Goal: Transaction & Acquisition: Purchase product/service

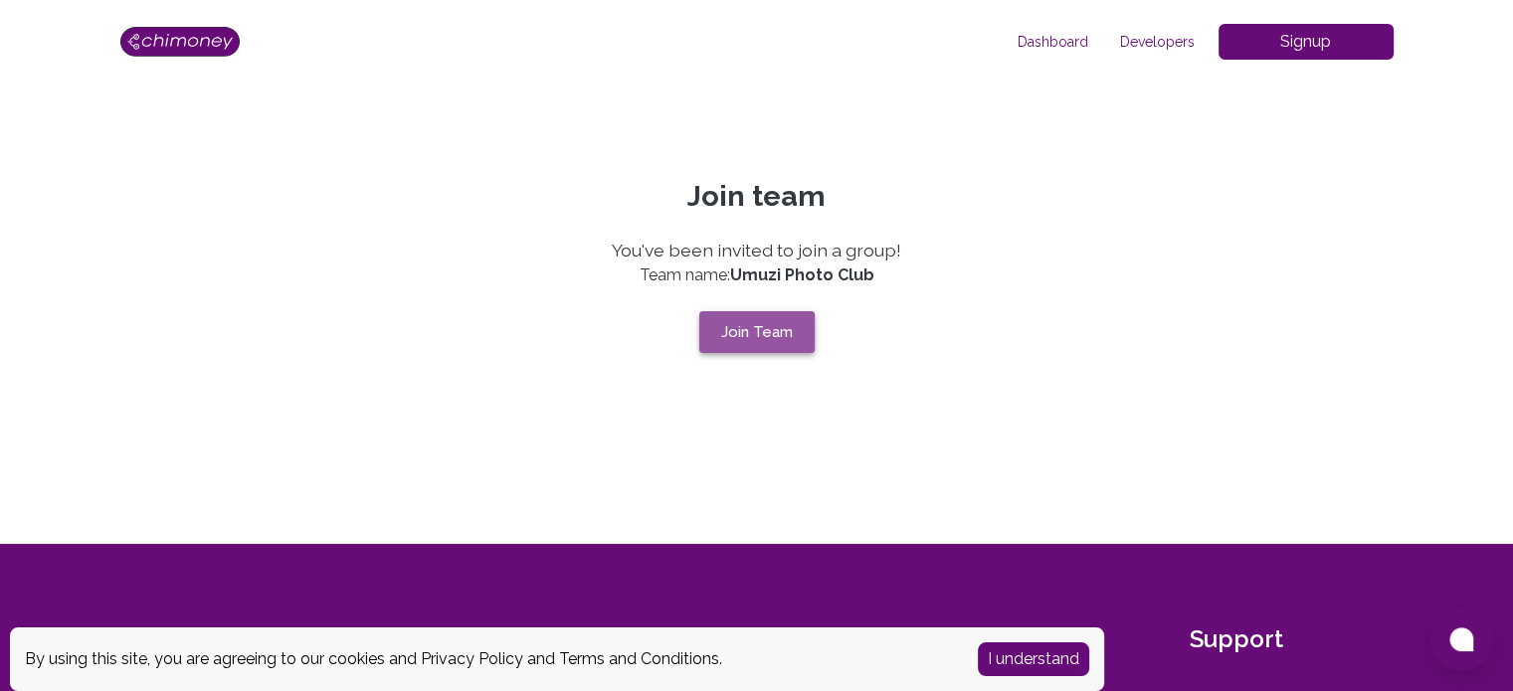
click at [736, 319] on button "Join Team" at bounding box center [756, 332] width 115 height 42
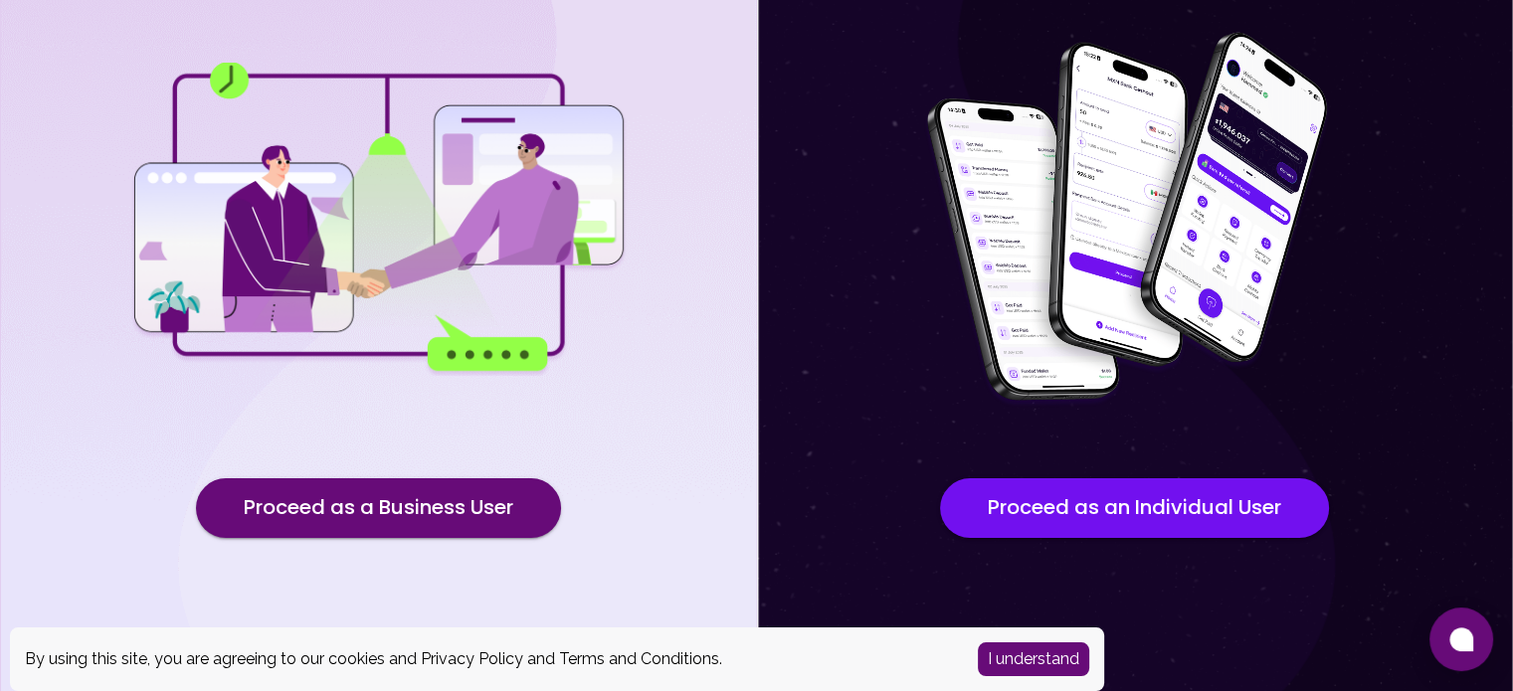
scroll to position [207, 0]
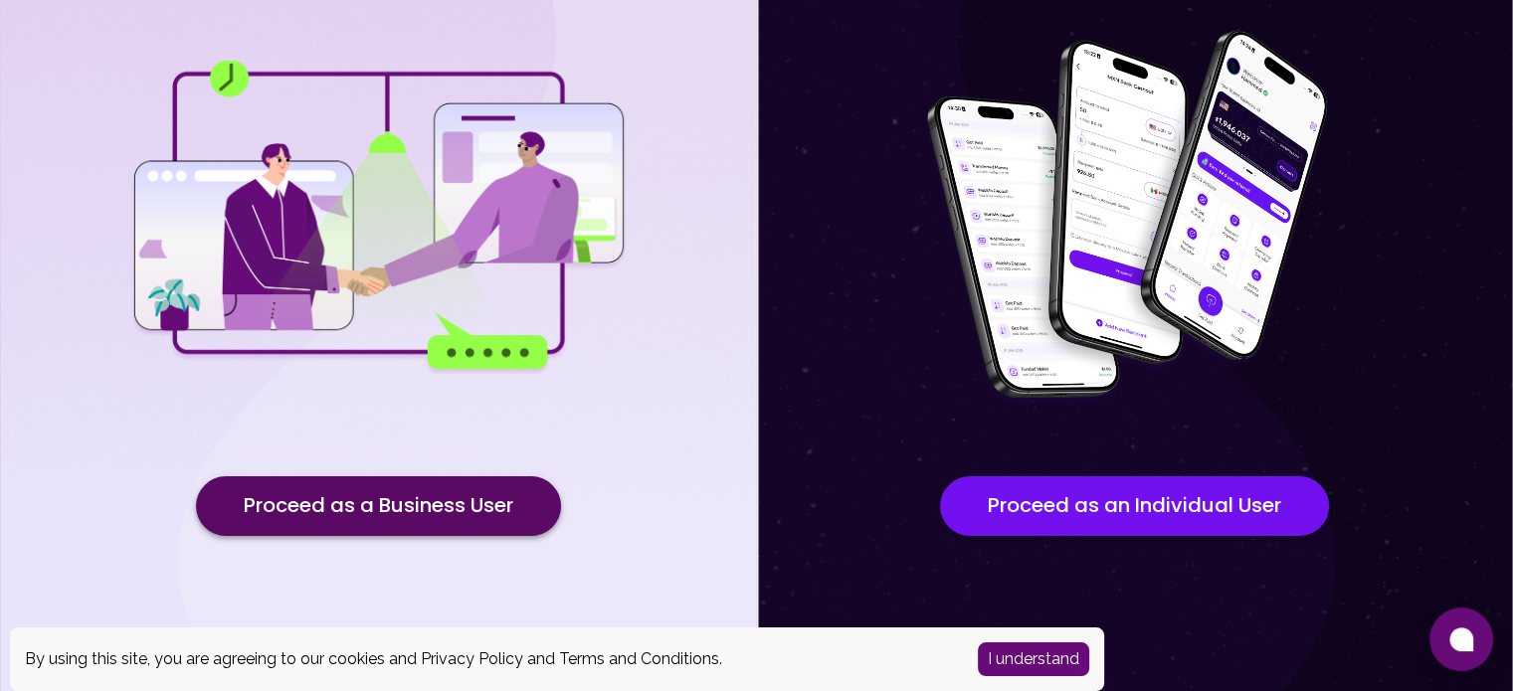
click at [451, 500] on button "Proceed as a Business User" at bounding box center [378, 507] width 365 height 60
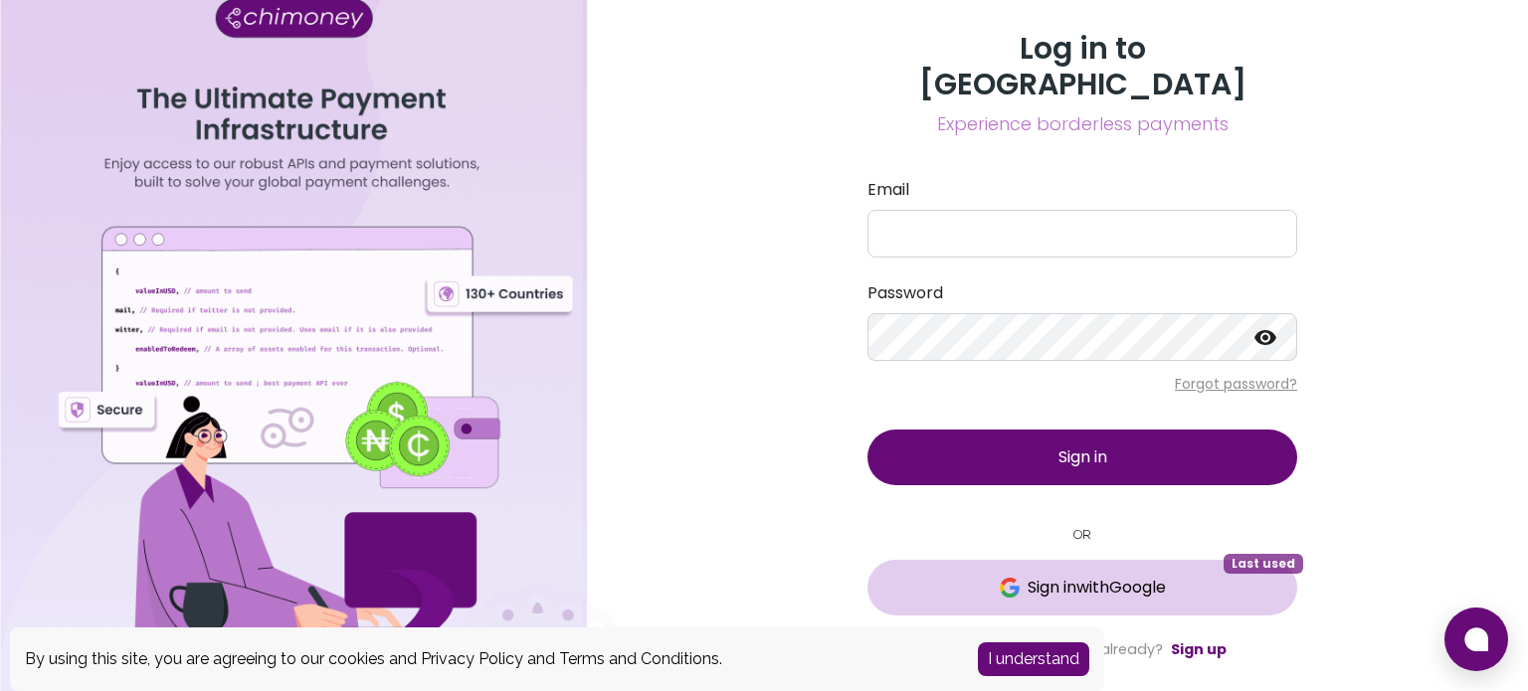
click at [1222, 576] on span "Sign in with Google" at bounding box center [1082, 588] width 350 height 24
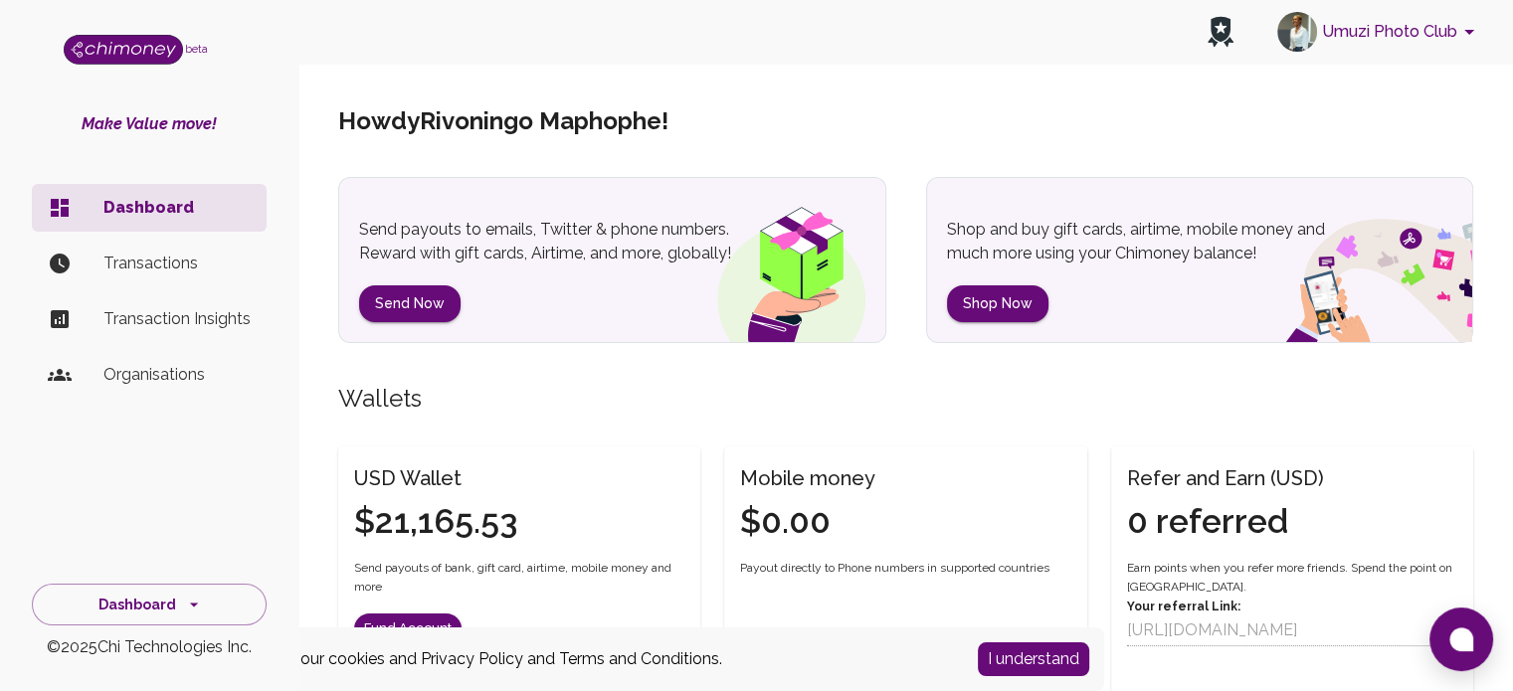
click at [180, 372] on p "Organisations" at bounding box center [176, 375] width 147 height 24
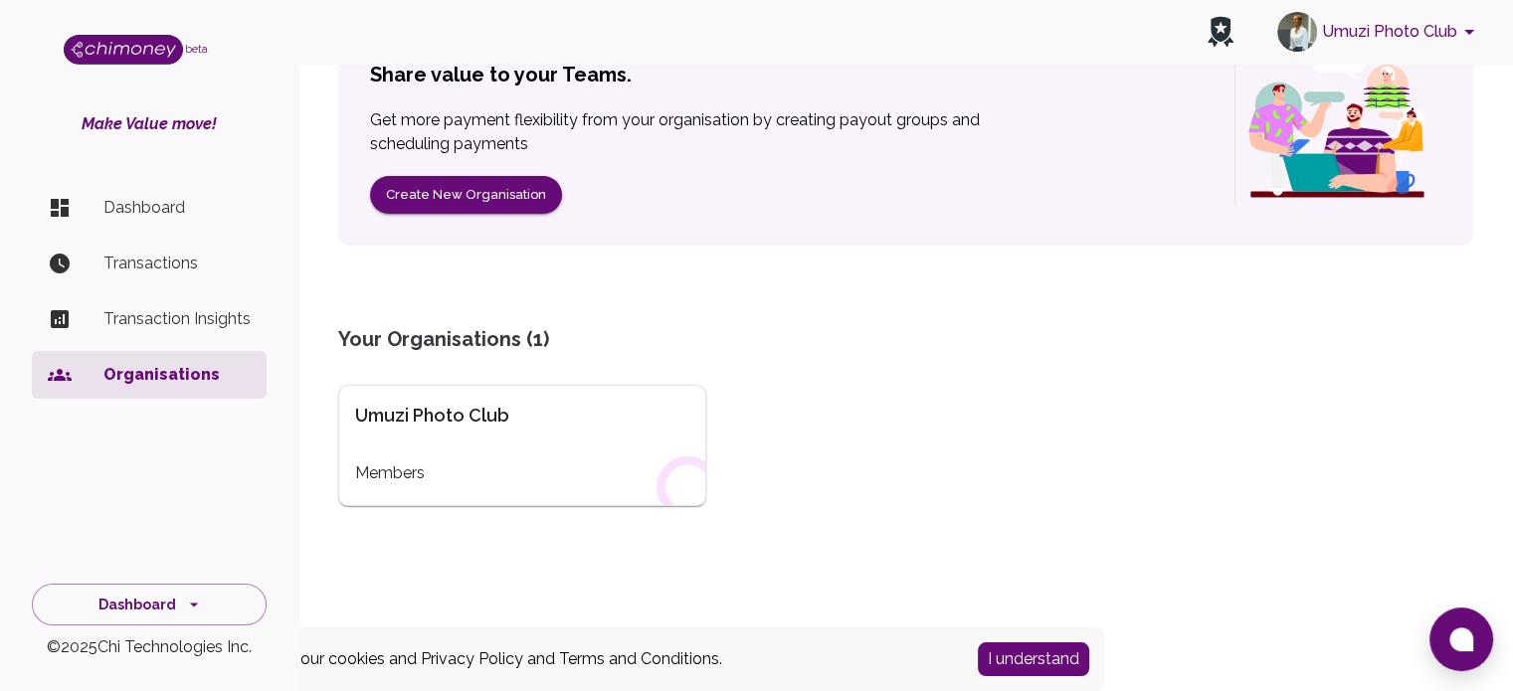
scroll to position [220, 0]
click at [445, 452] on div "Umuzi Photo Club Members" at bounding box center [522, 444] width 368 height 121
click at [510, 411] on div "Umuzi Photo Club" at bounding box center [522, 415] width 334 height 28
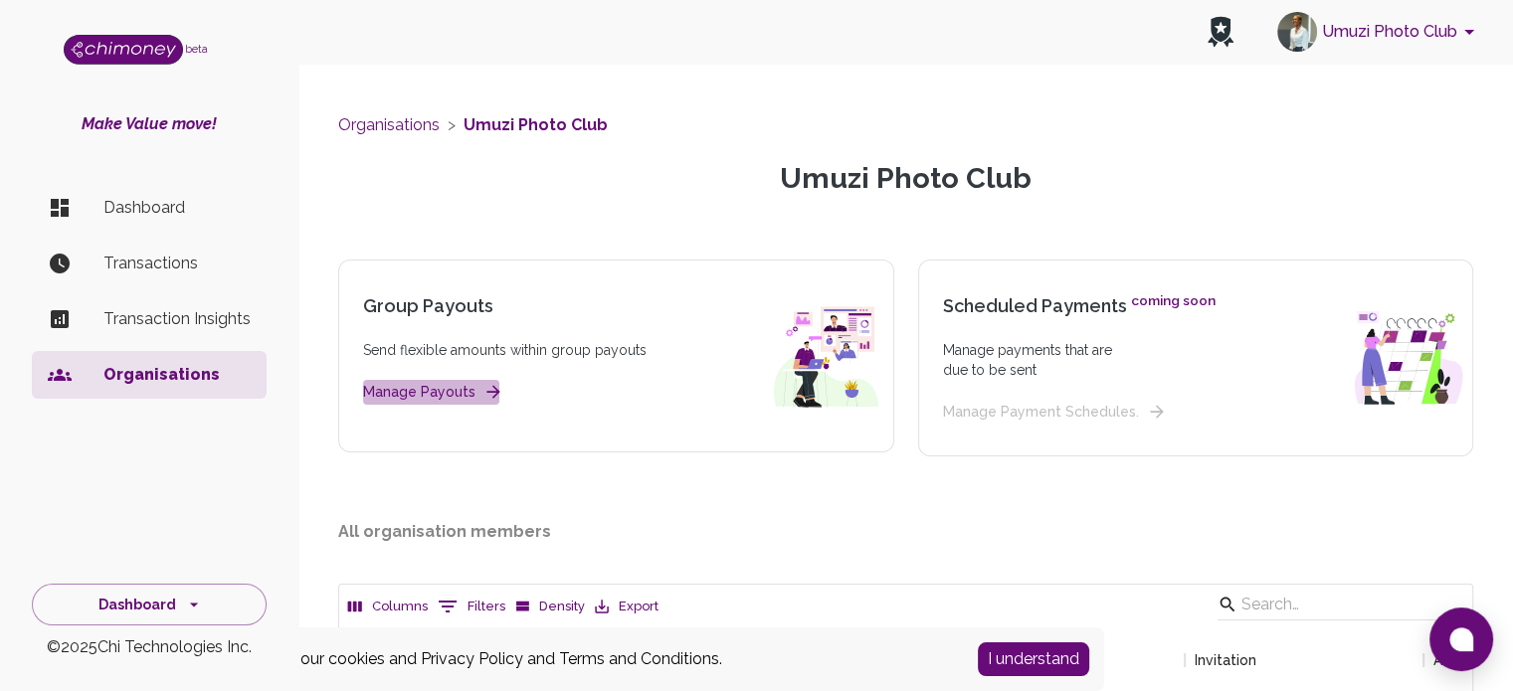
click at [484, 383] on icon "button" at bounding box center [494, 392] width 20 height 20
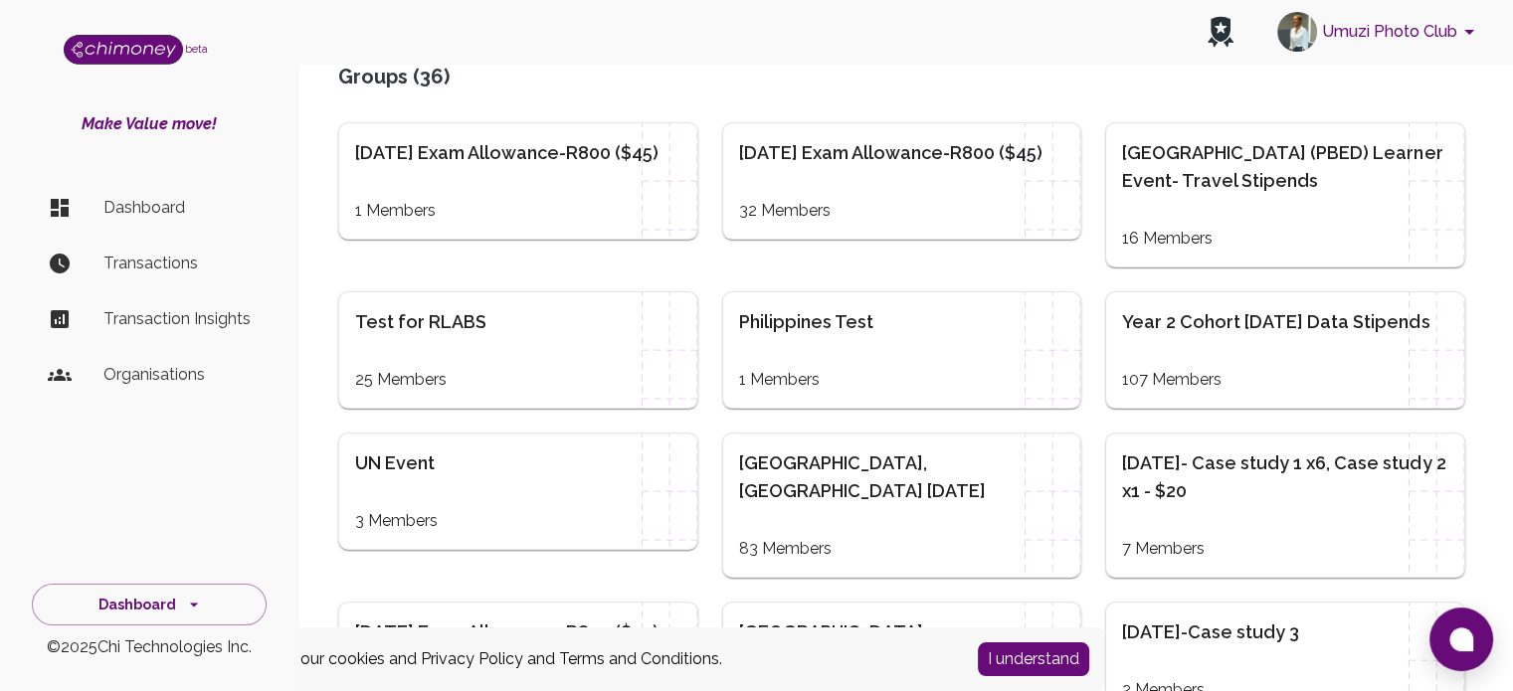
scroll to position [497, 0]
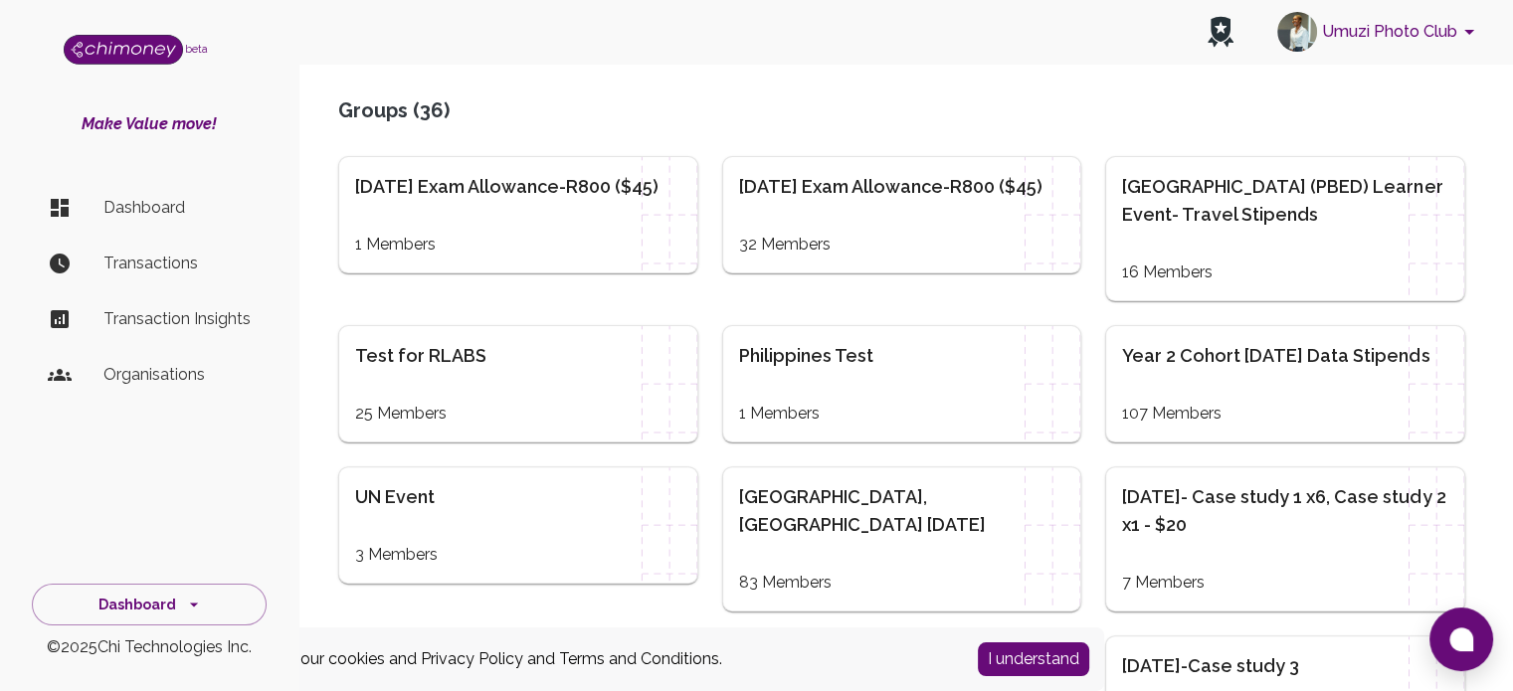
click at [681, 402] on div "25 Members" at bounding box center [518, 414] width 326 height 24
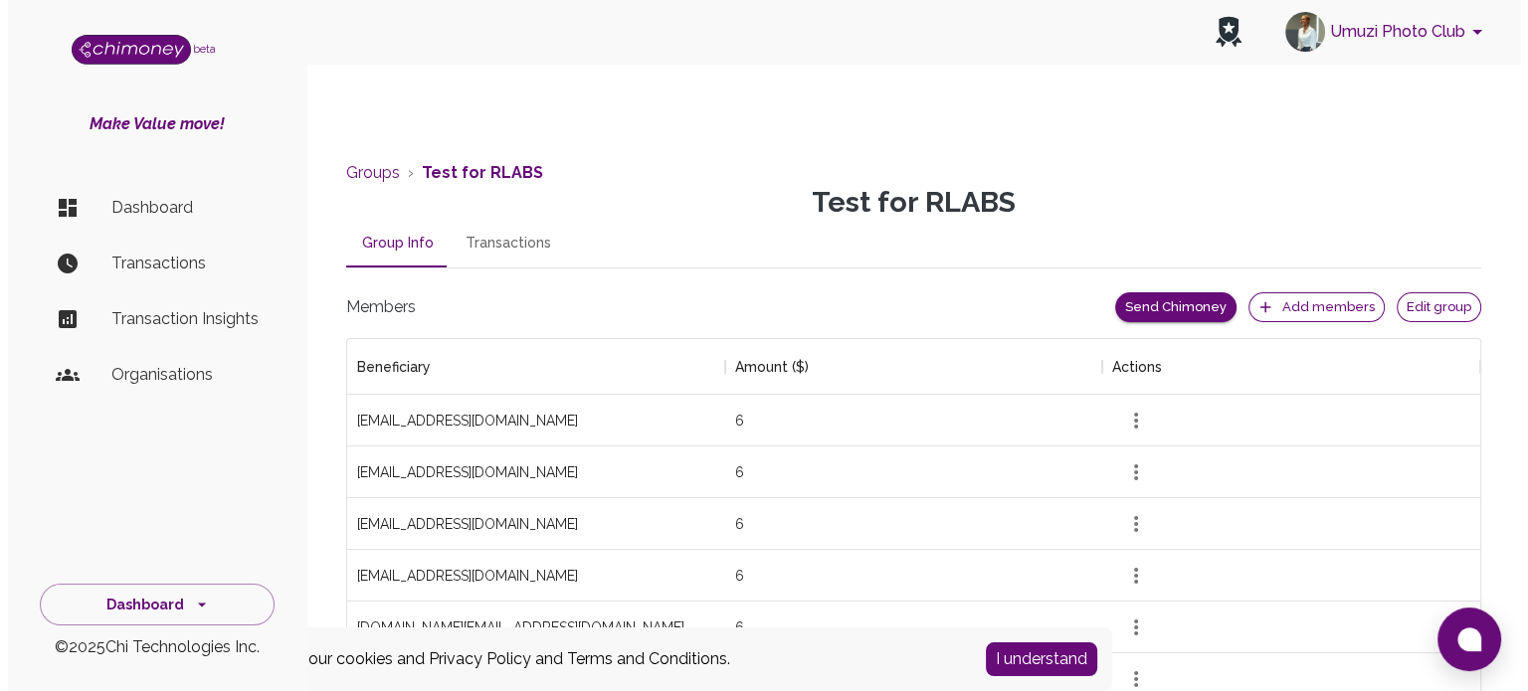
scroll to position [1333, 1118]
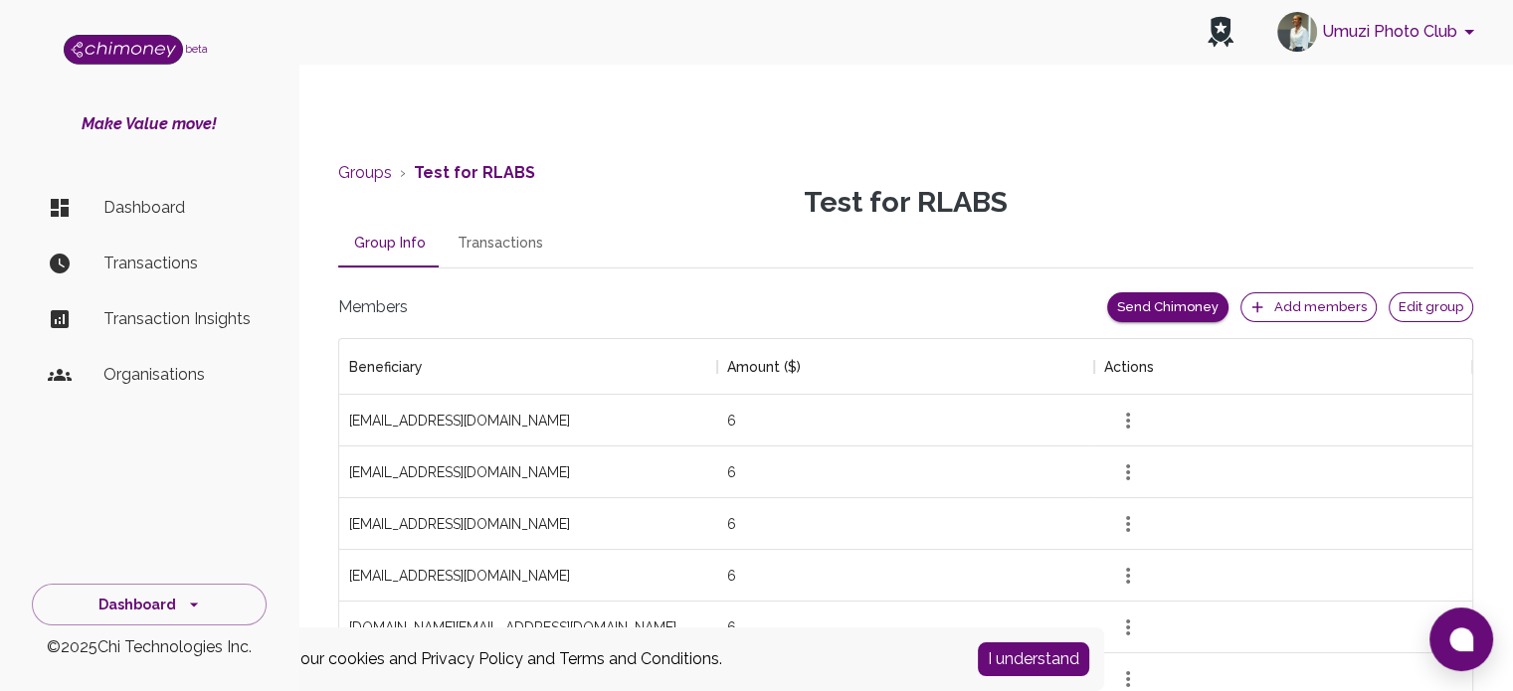
click at [1407, 301] on button "Edit group" at bounding box center [1431, 307] width 85 height 31
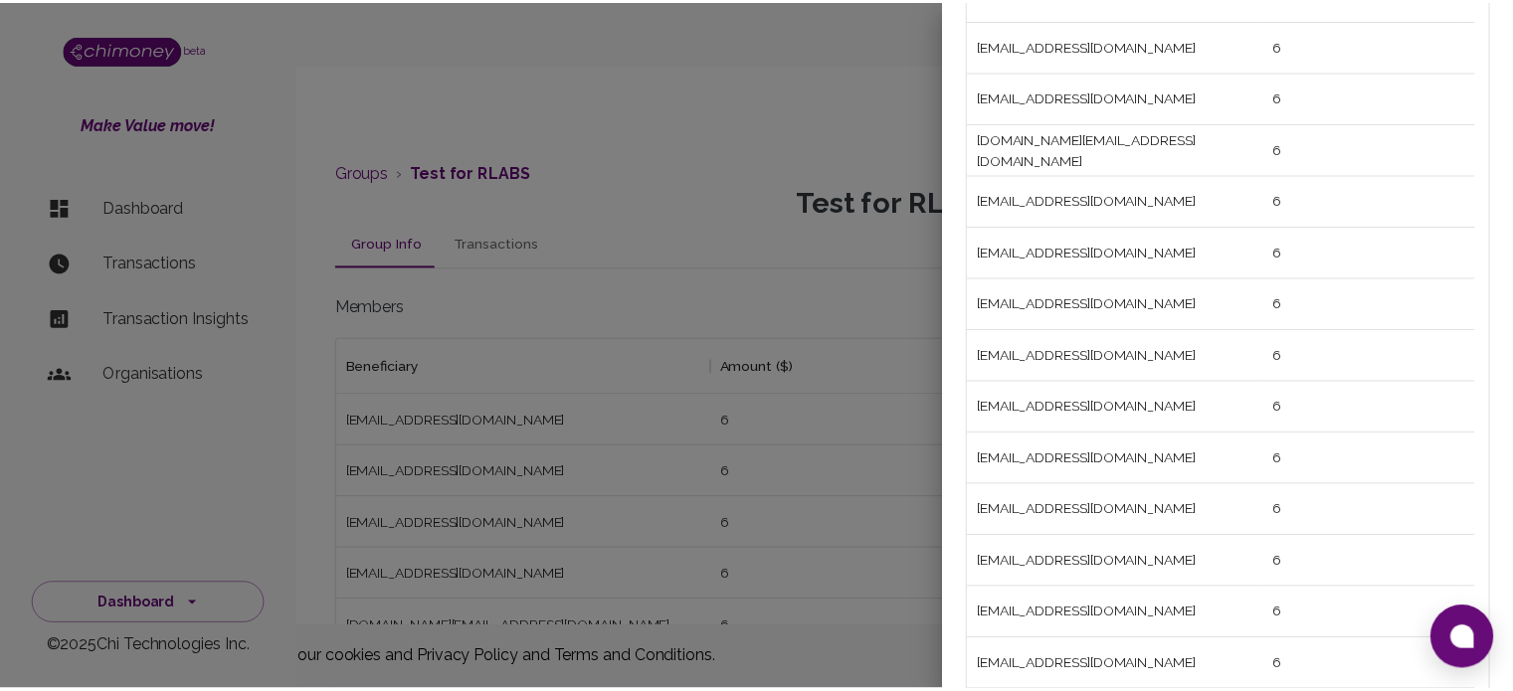
scroll to position [199, 0]
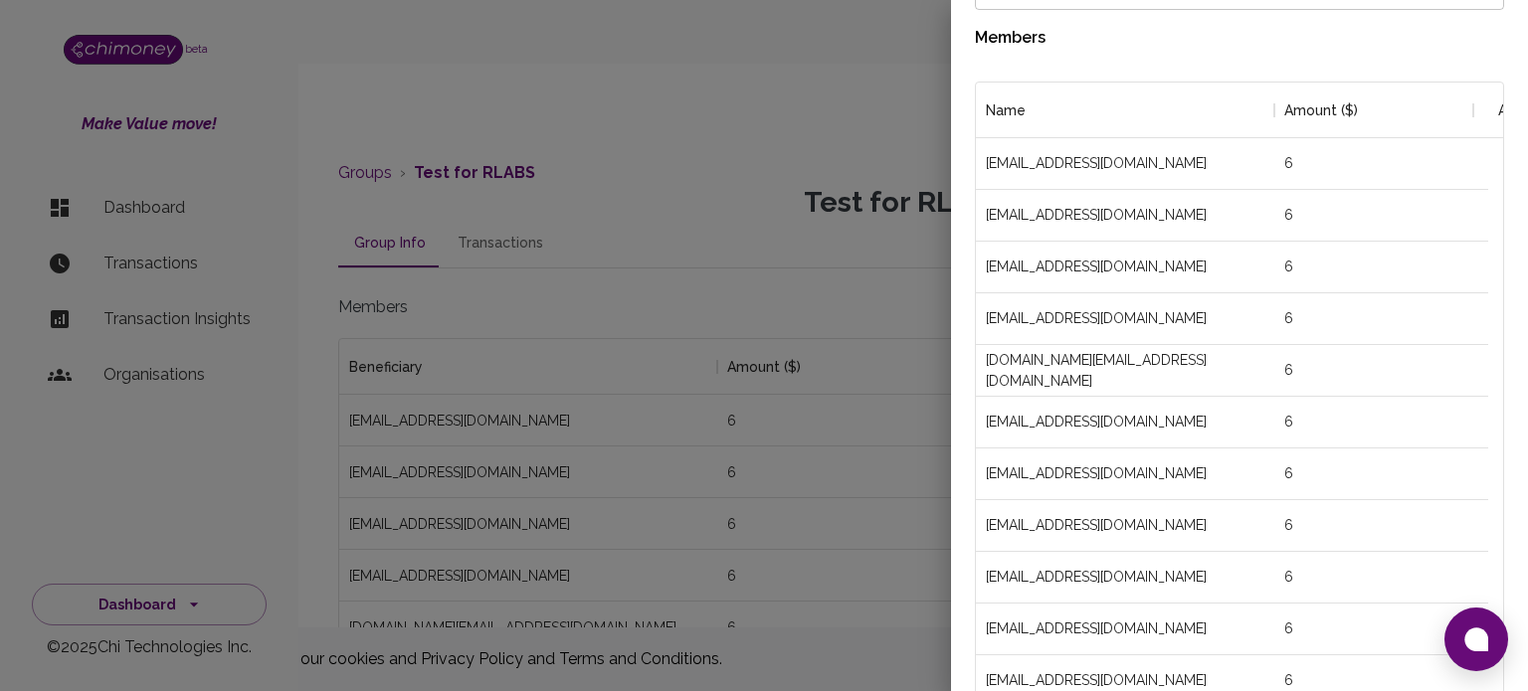
click at [679, 190] on div at bounding box center [764, 345] width 1528 height 691
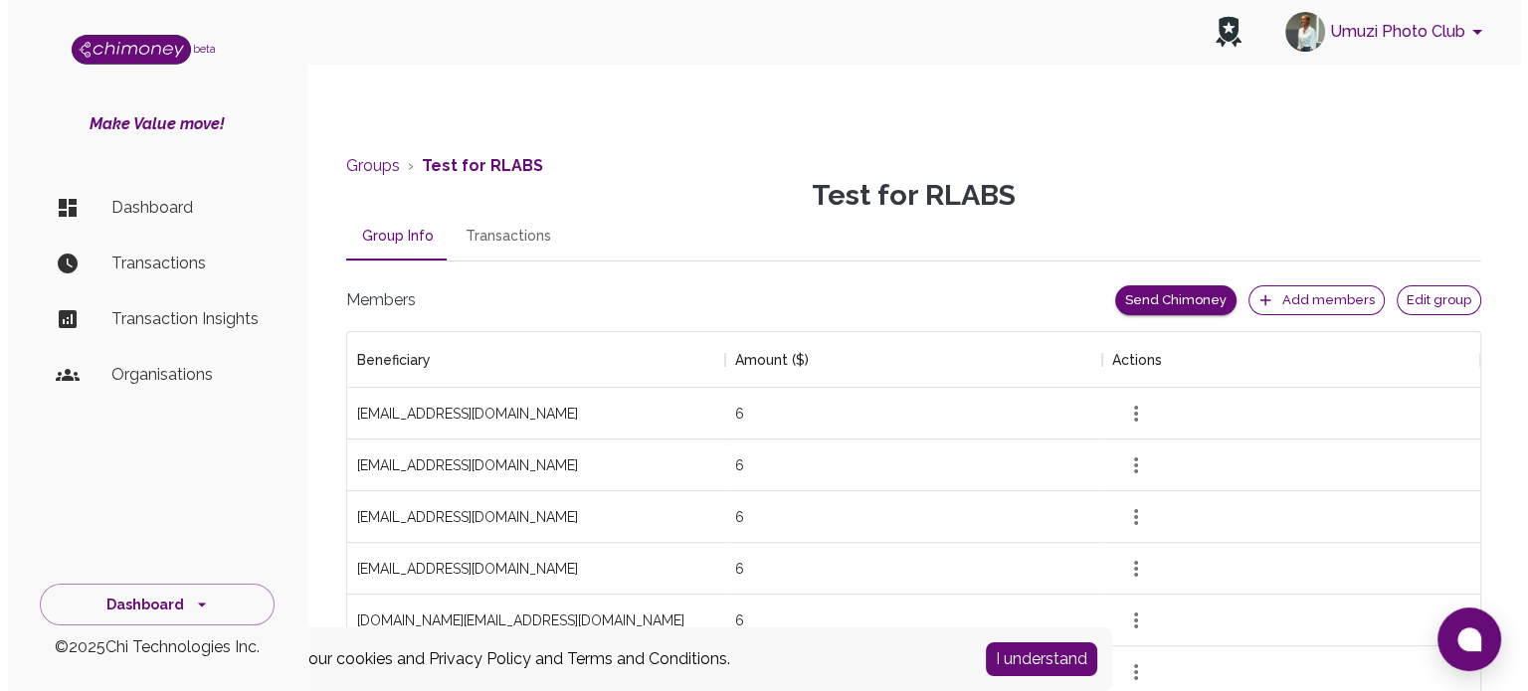
scroll to position [0, 0]
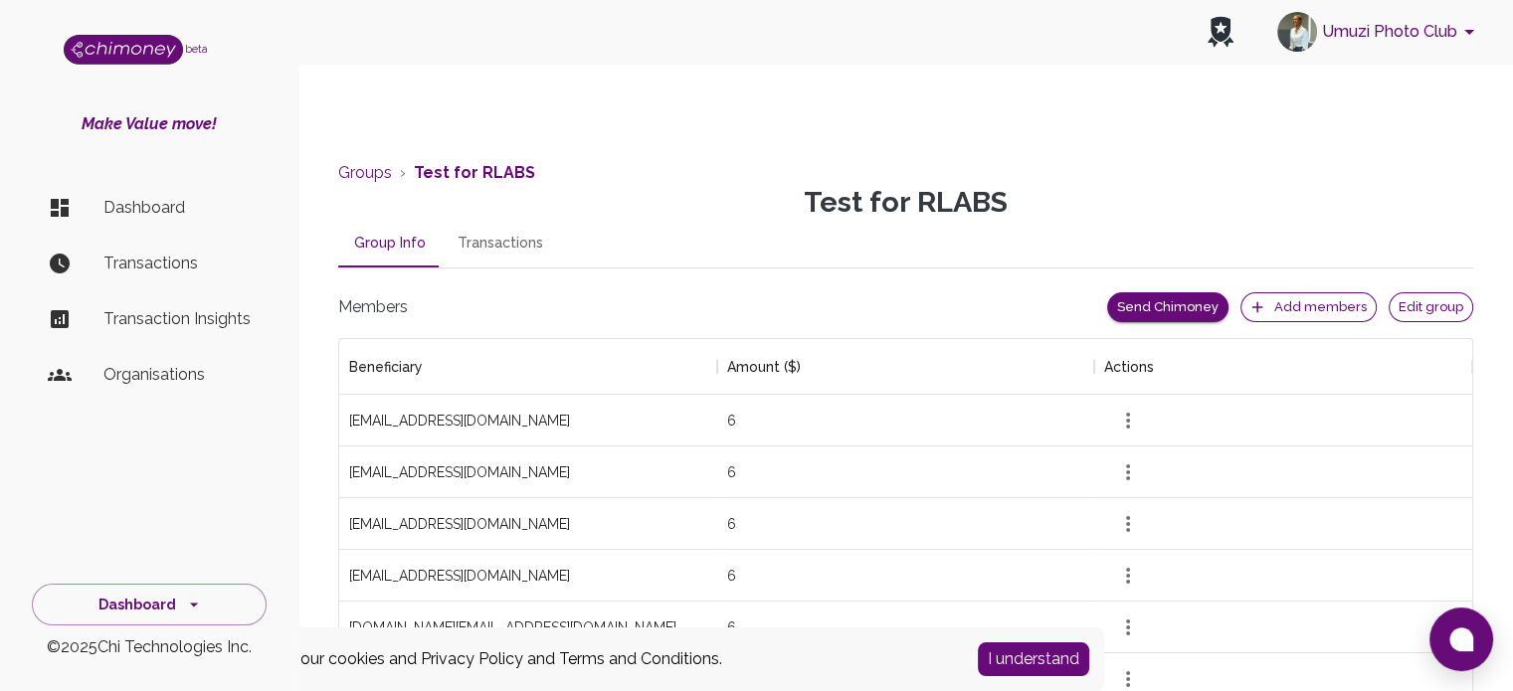
click at [1443, 298] on button "Edit group" at bounding box center [1431, 307] width 85 height 31
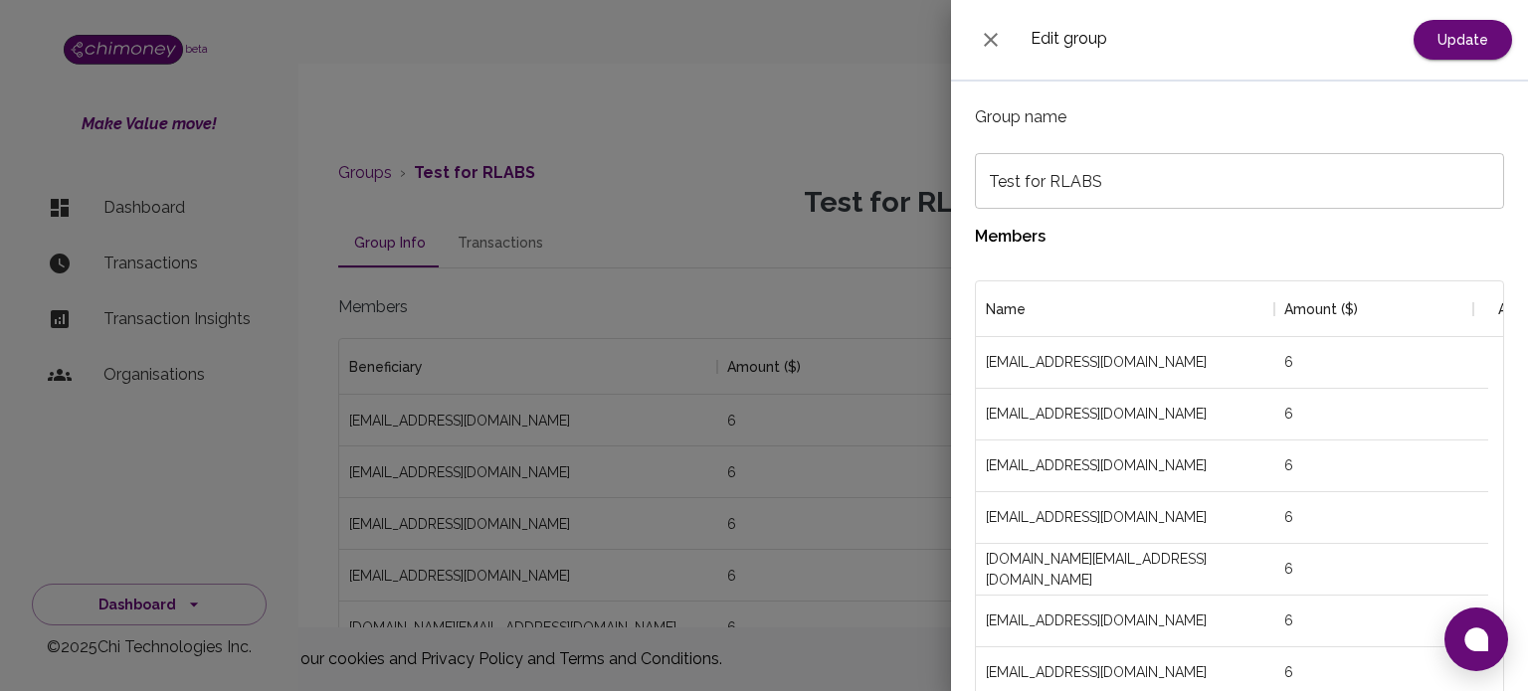
scroll to position [1349, 497]
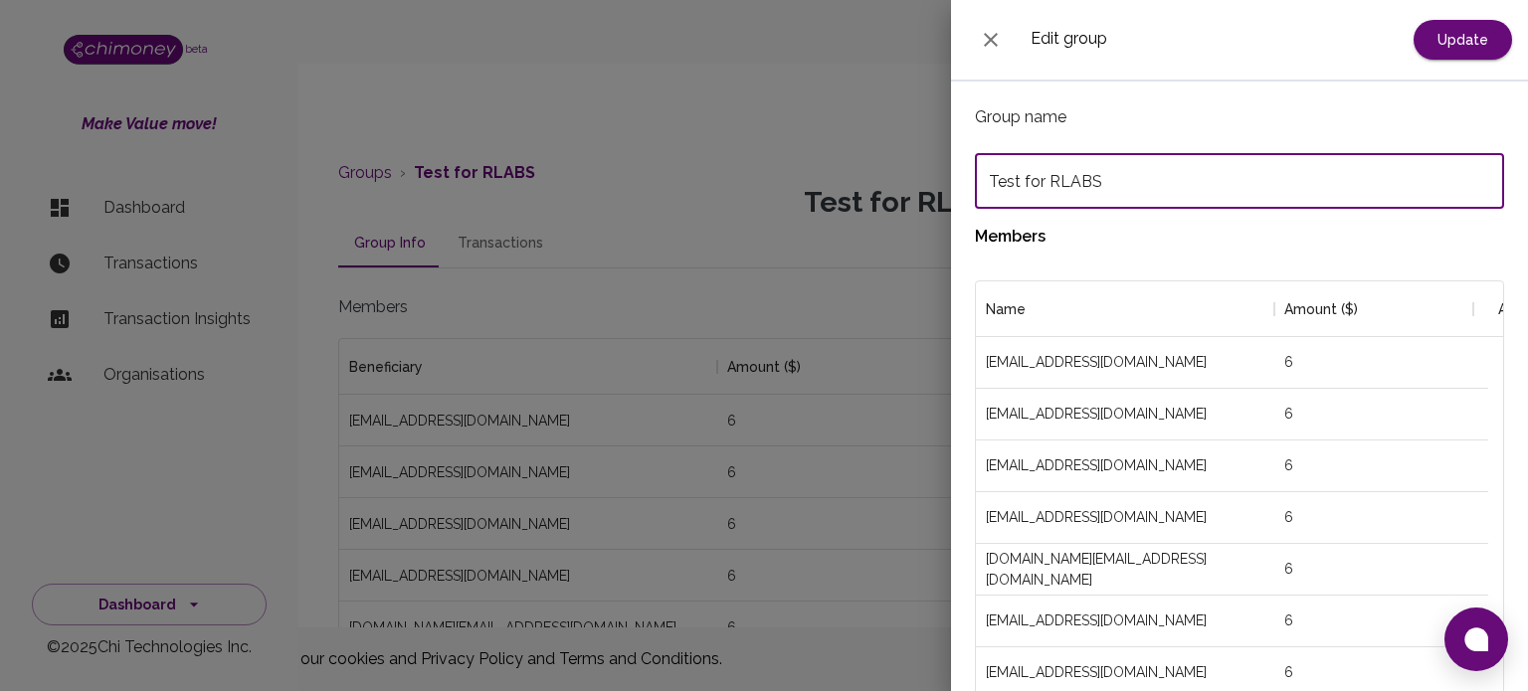
click at [1145, 189] on input "Test for RLABS" at bounding box center [1239, 181] width 529 height 56
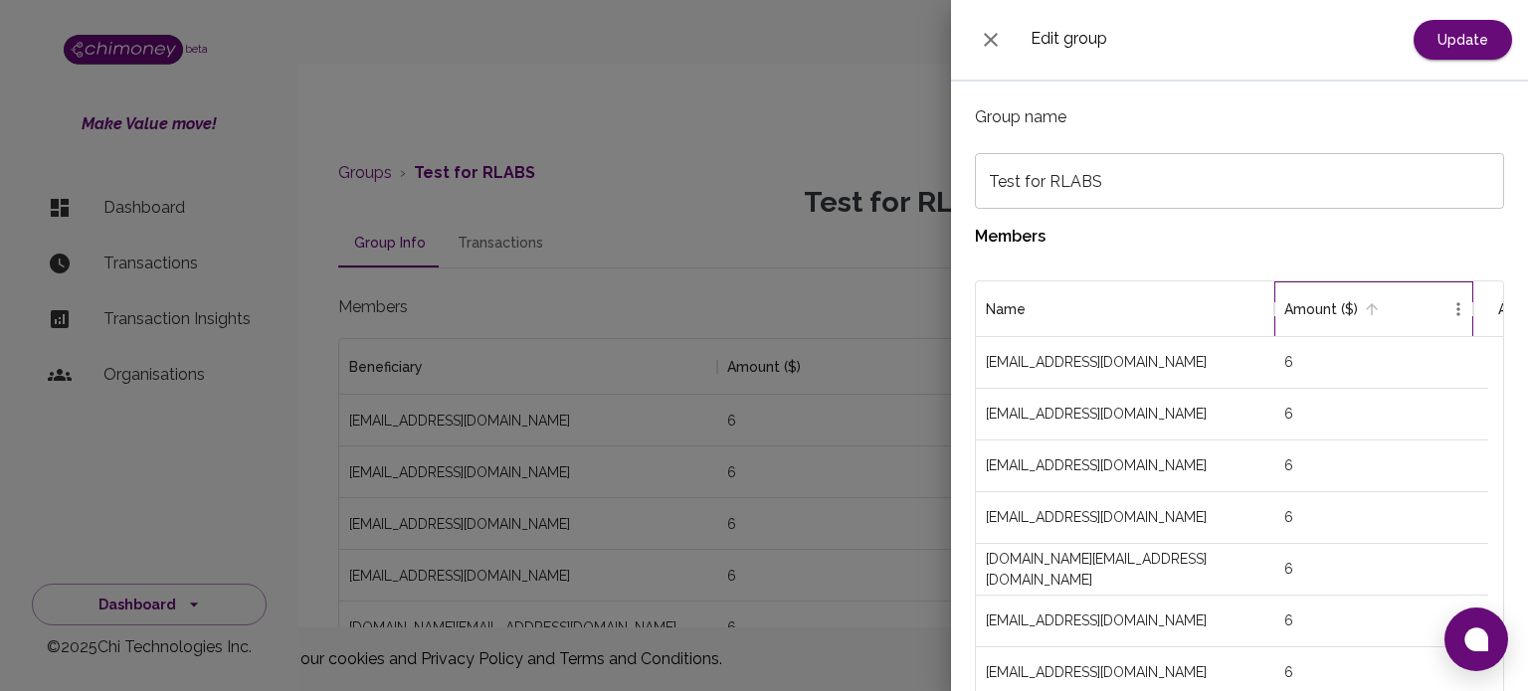
click at [1473, 305] on icon "Amount ($)" at bounding box center [1473, 309] width 2 height 14
click at [1455, 317] on icon "Menu" at bounding box center [1459, 309] width 20 height 20
drag, startPoint x: 1455, startPoint y: 317, endPoint x: 1383, endPoint y: 320, distance: 71.7
click at [1453, 317] on icon "Menu" at bounding box center [1459, 309] width 20 height 20
click at [1262, 309] on icon "Menu" at bounding box center [1260, 309] width 20 height 20
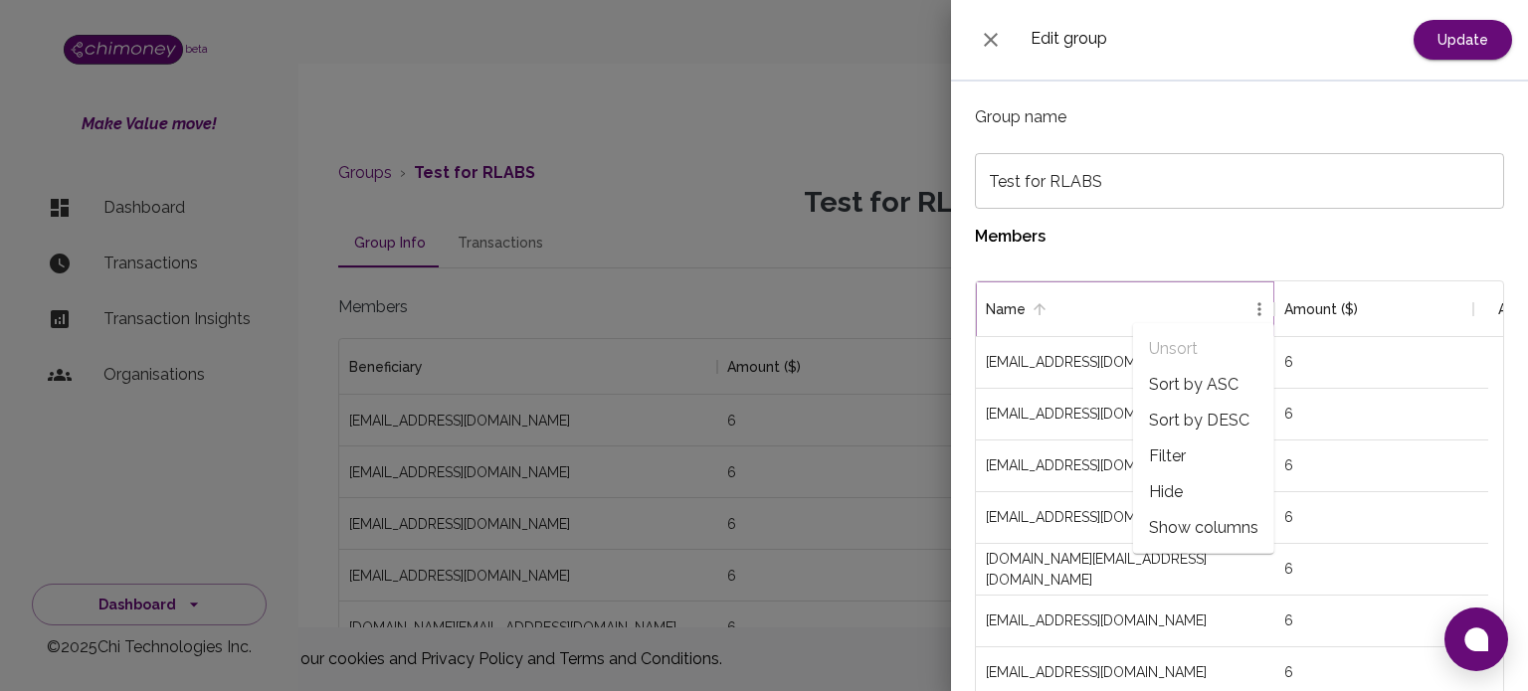
click at [1262, 309] on icon "Menu" at bounding box center [1260, 309] width 20 height 20
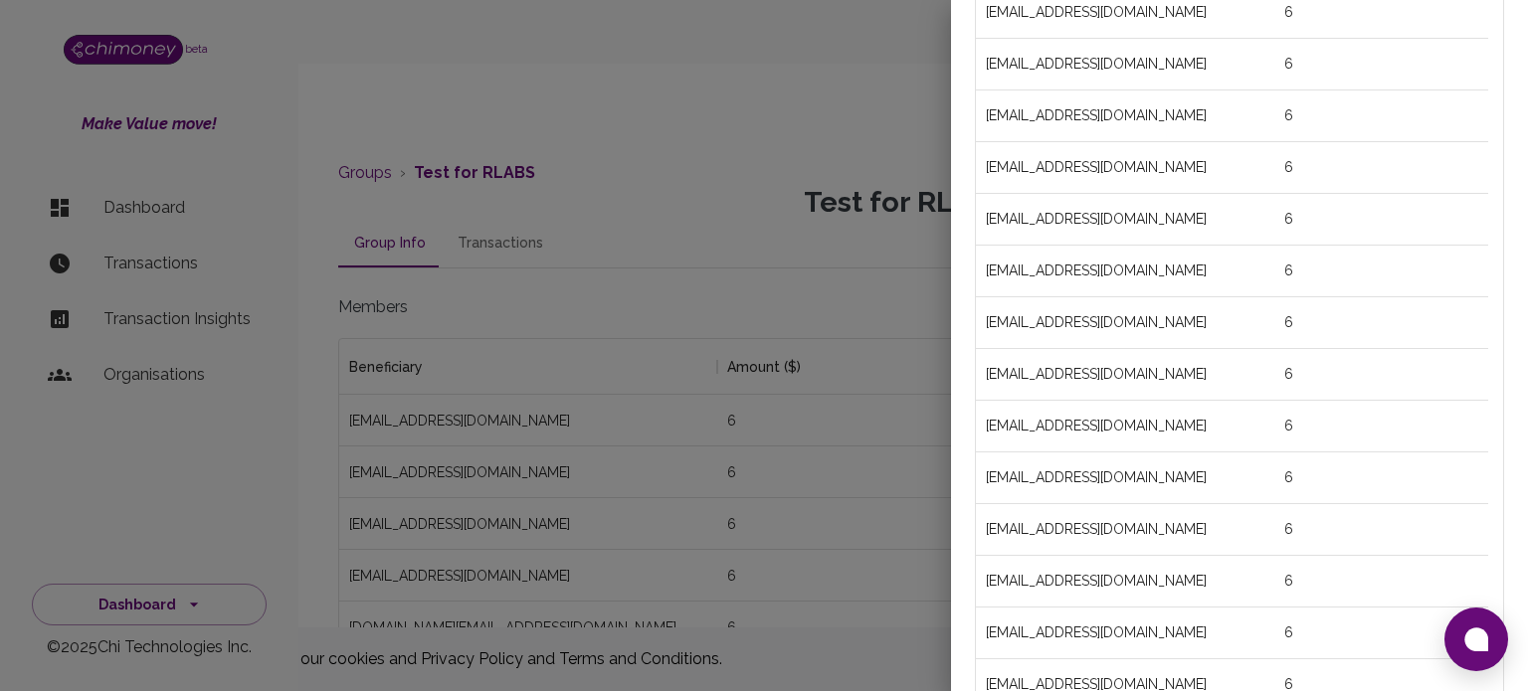
scroll to position [1162, 0]
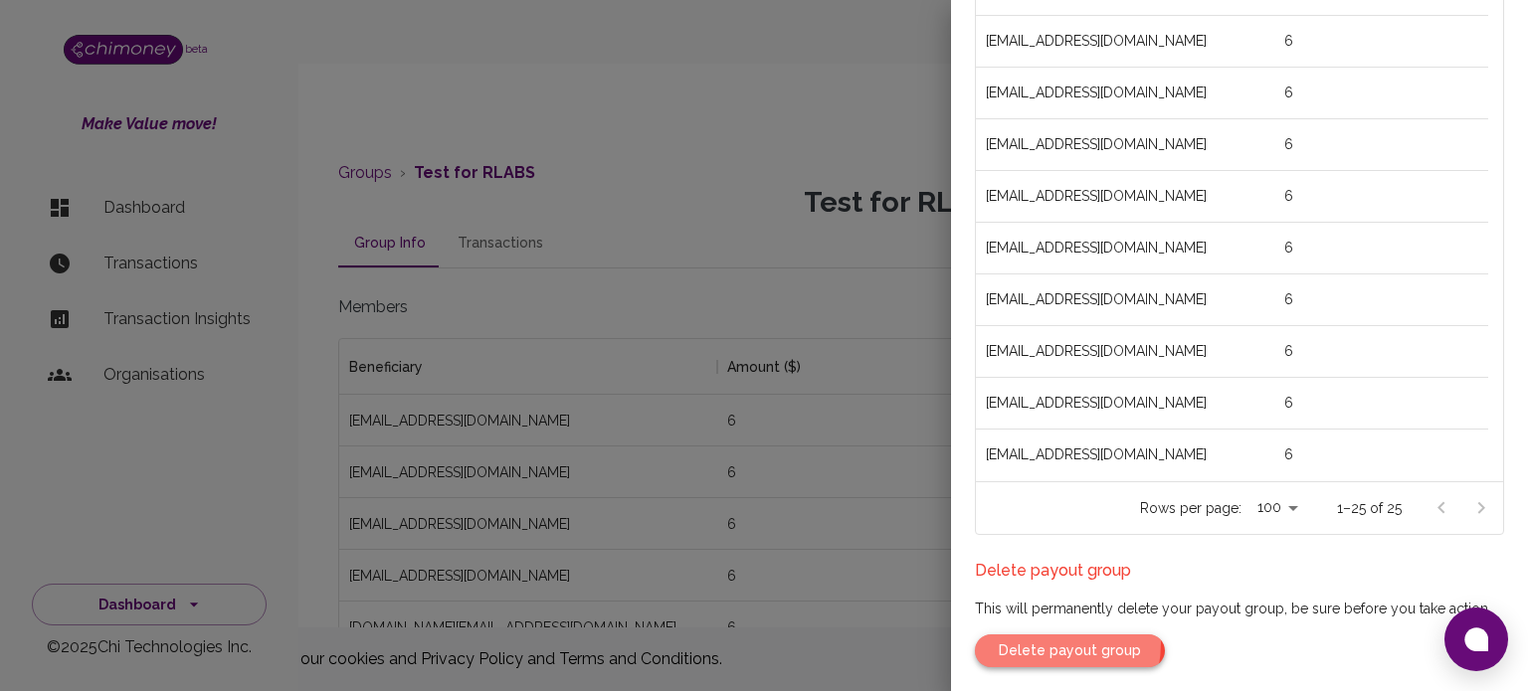
click at [1031, 643] on button "Delete payout group" at bounding box center [1070, 651] width 190 height 33
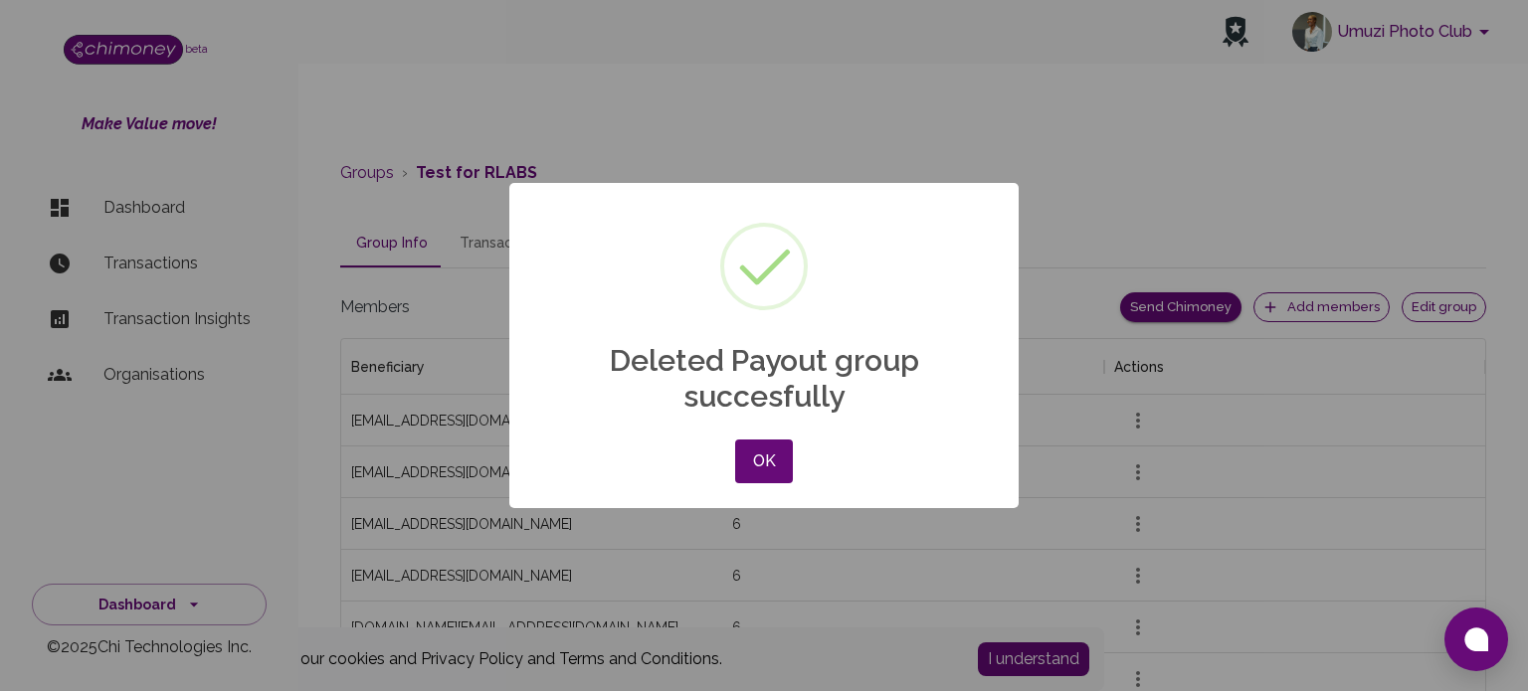
scroll to position [1333, 1129]
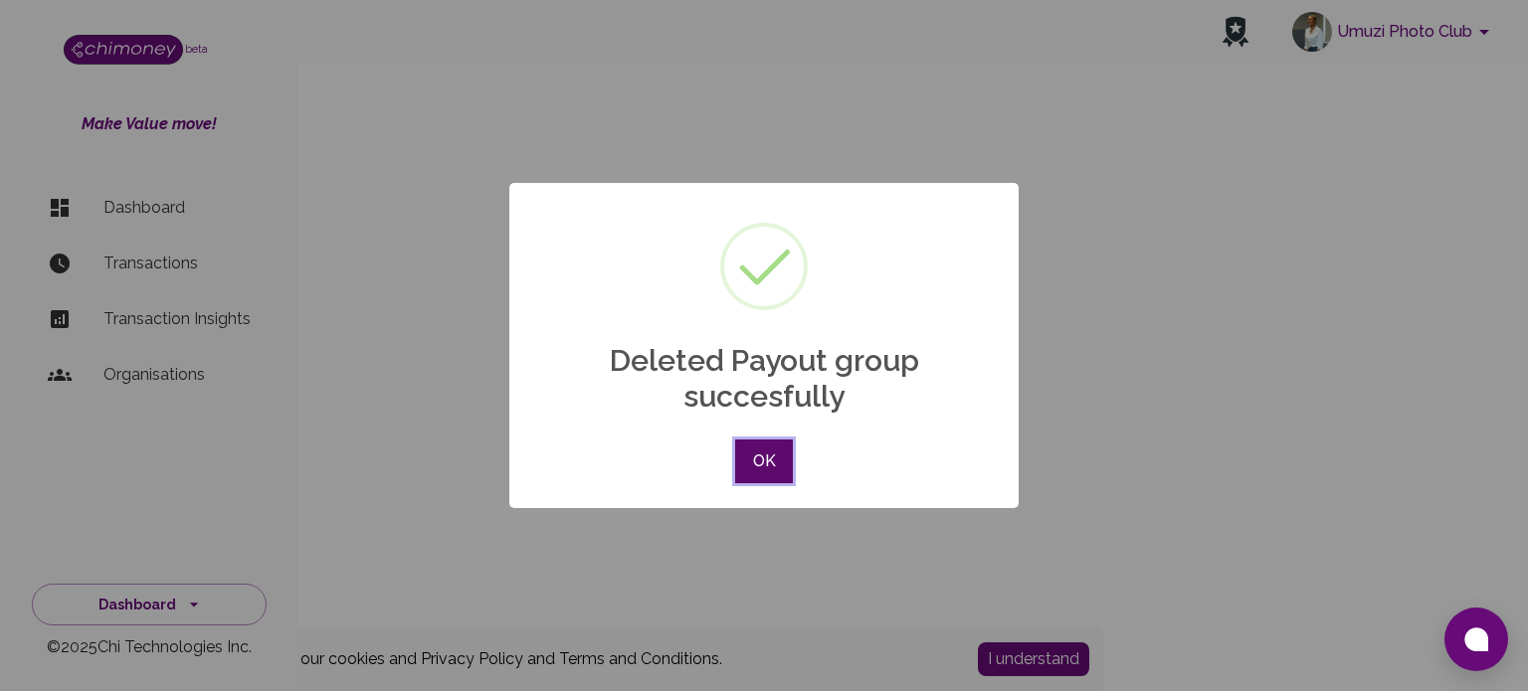
click at [772, 453] on button "OK" at bounding box center [764, 462] width 58 height 44
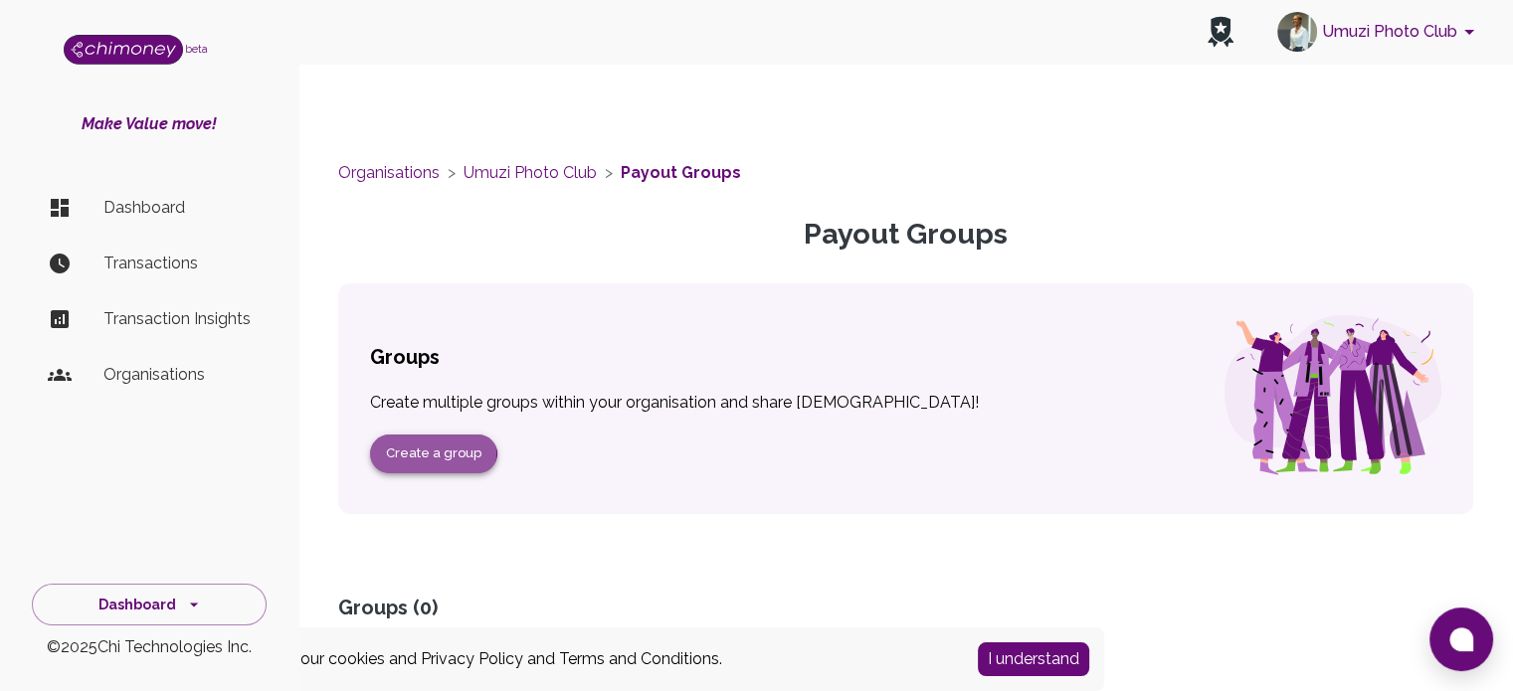
click at [431, 454] on button "Create a group" at bounding box center [433, 454] width 127 height 39
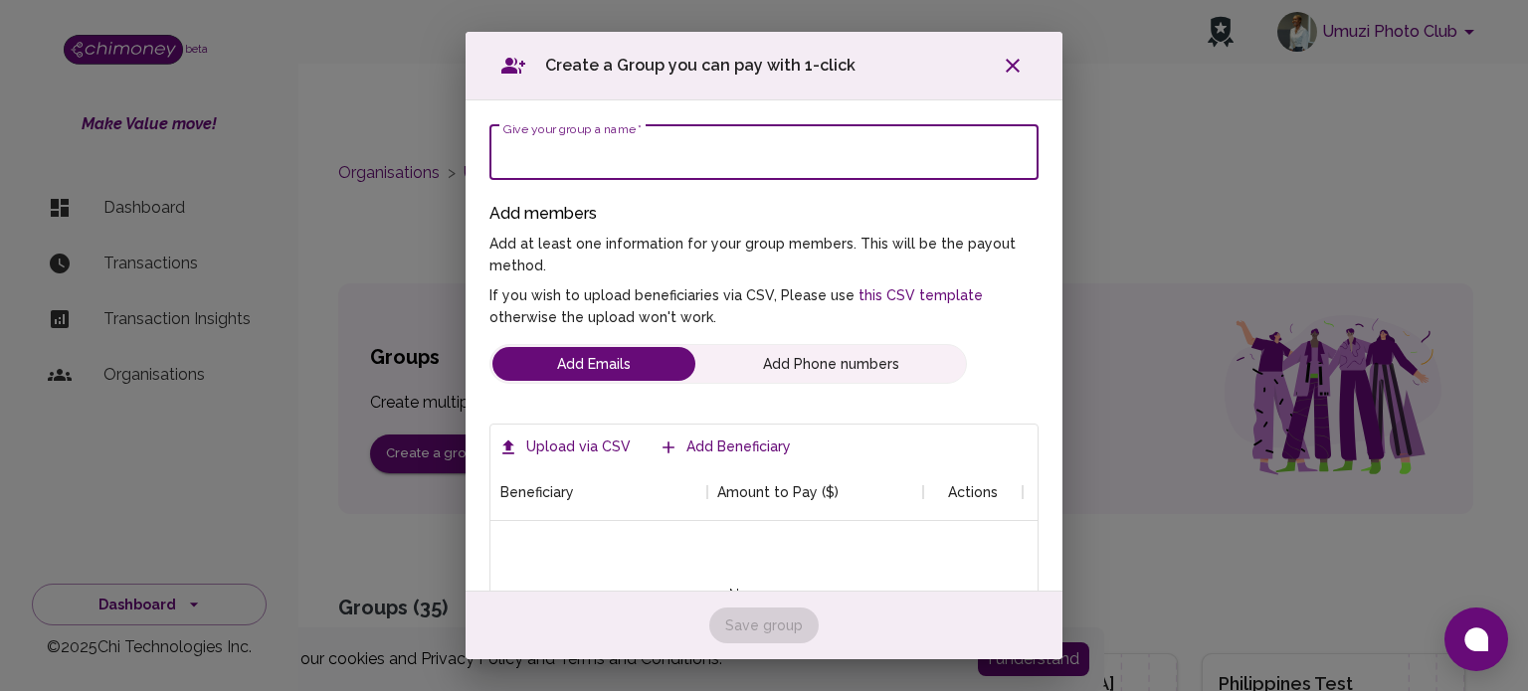
scroll to position [189, 517]
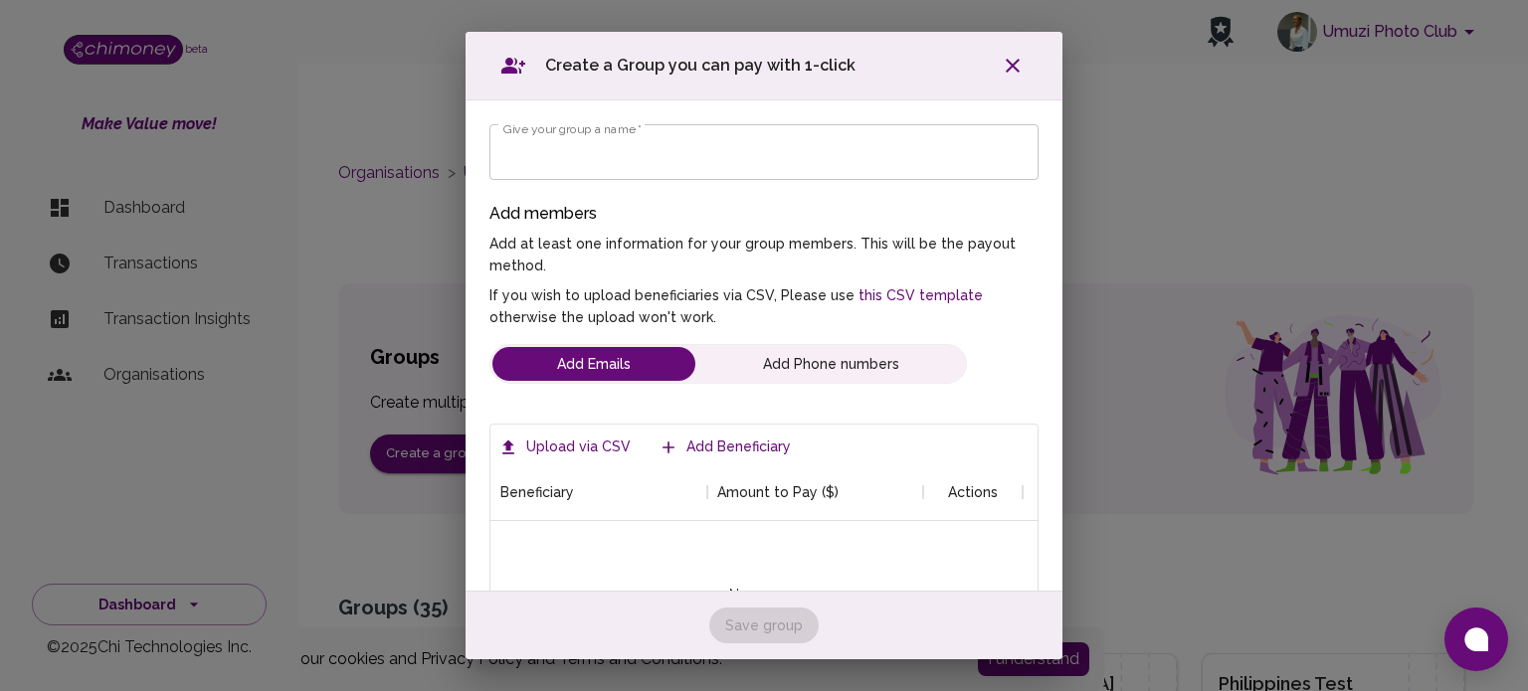
click at [696, 160] on input "Give your group a name   *" at bounding box center [763, 152] width 549 height 56
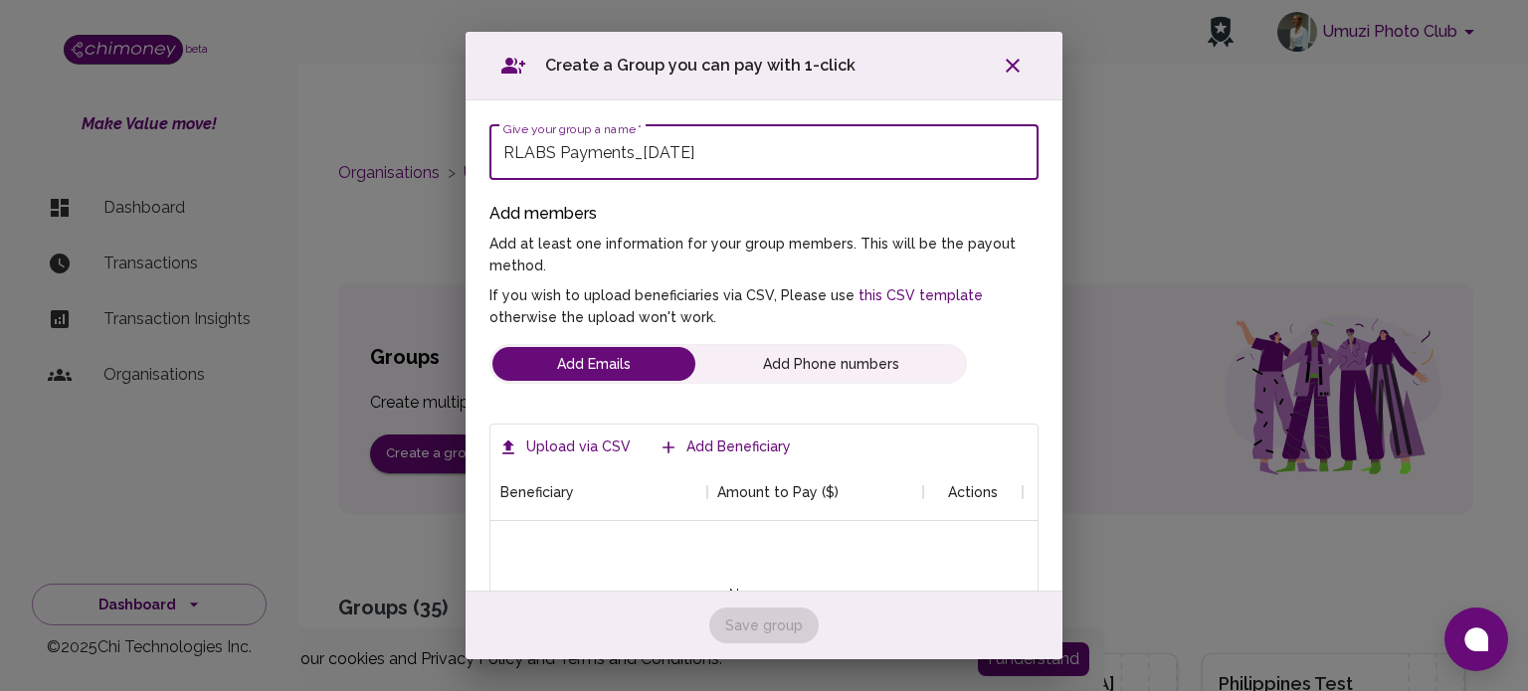
type input "RLABS Payments_[DATE]"
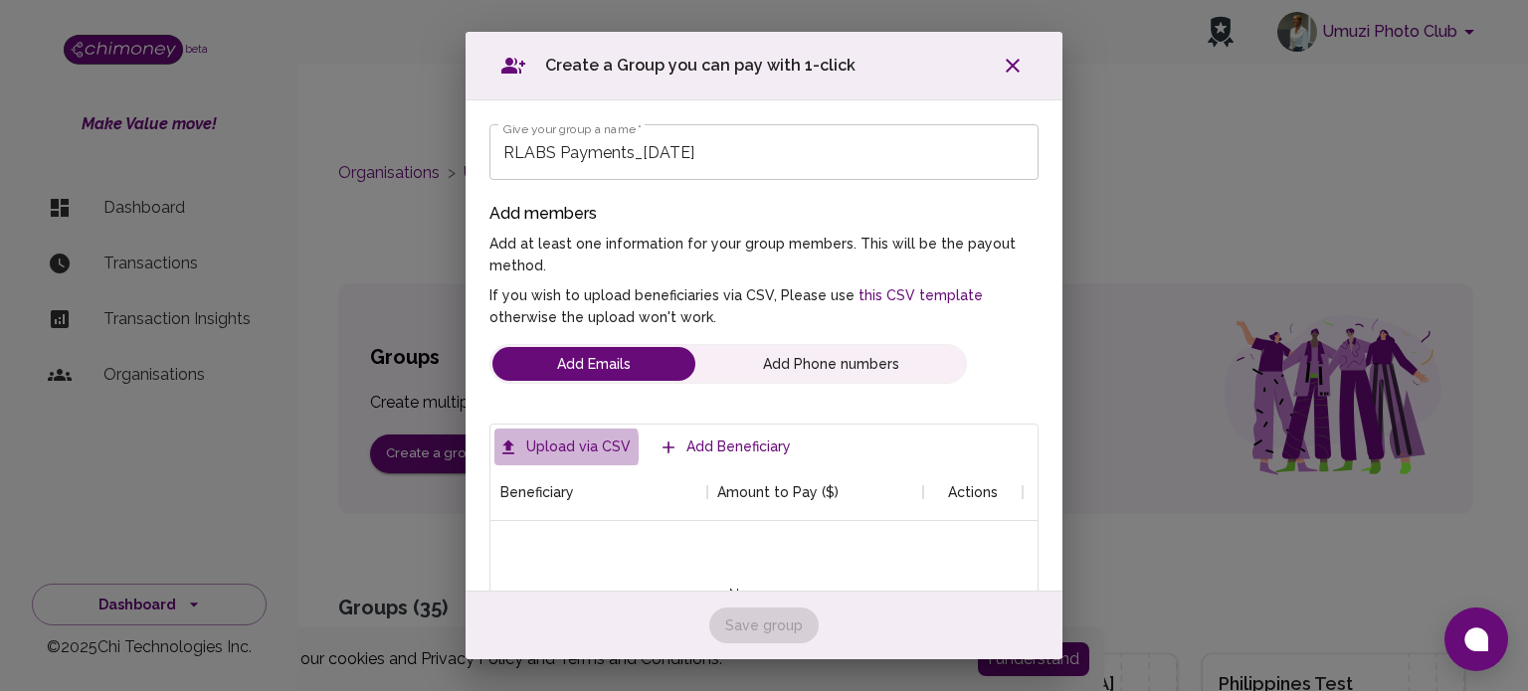
click at [565, 448] on label "Upload via CSV" at bounding box center [566, 447] width 144 height 37
click at [0, 0] on input "Upload via CSV" at bounding box center [0, 0] width 0 height 0
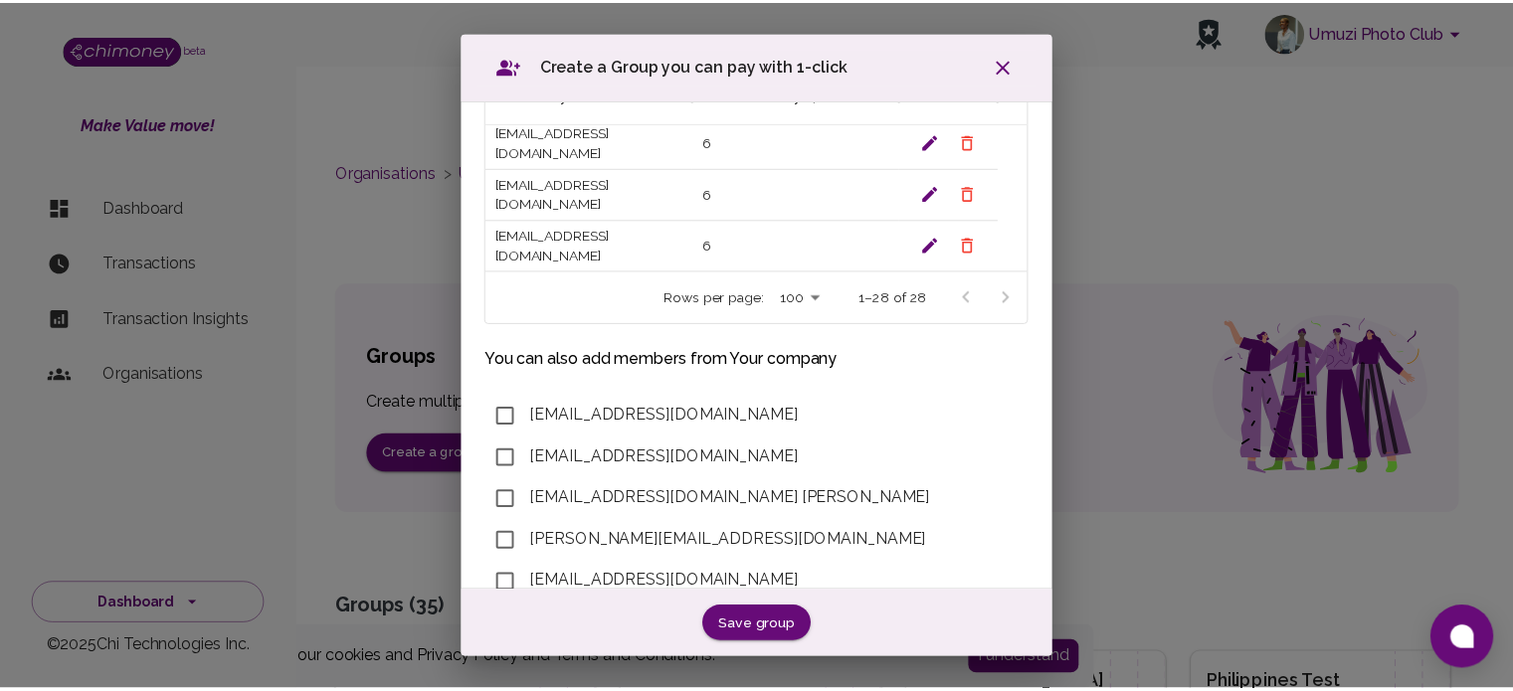
scroll to position [444, 0]
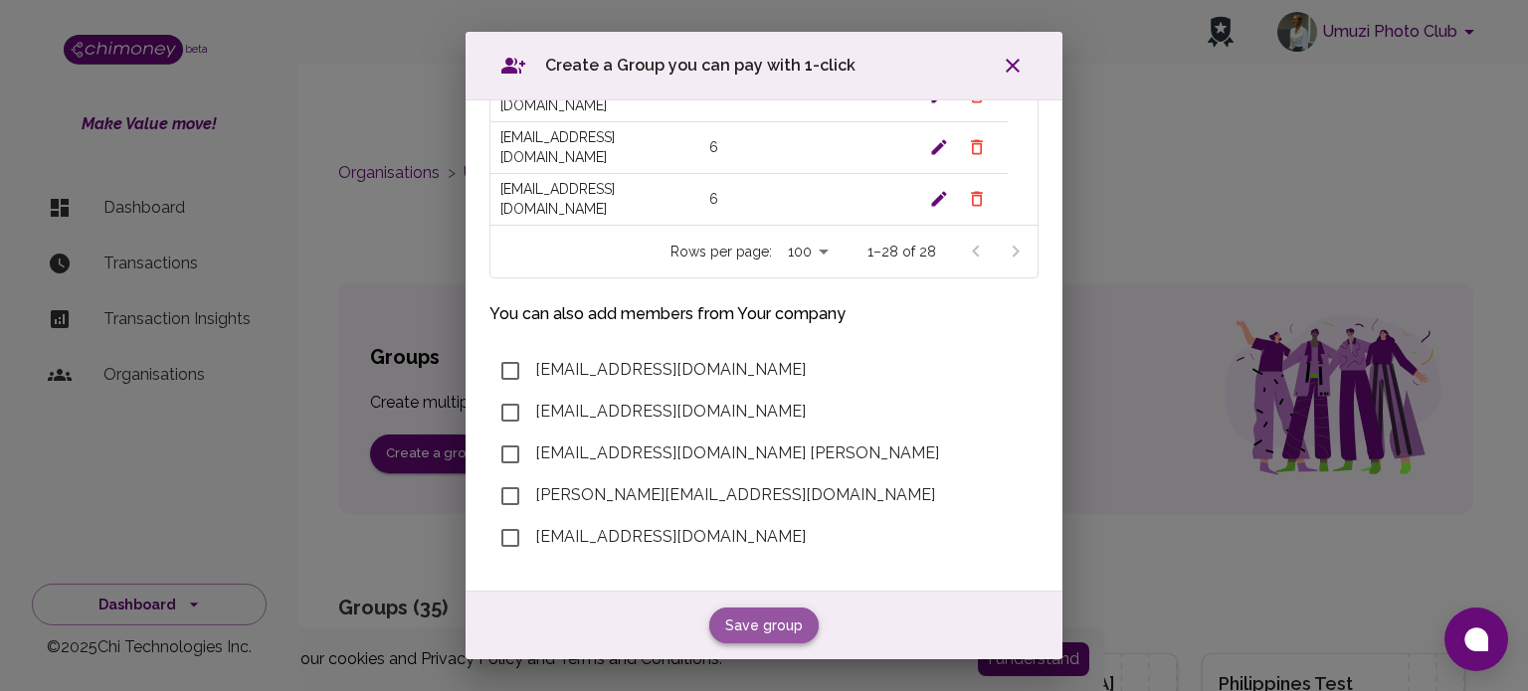
click at [741, 614] on button "Save group" at bounding box center [763, 626] width 109 height 37
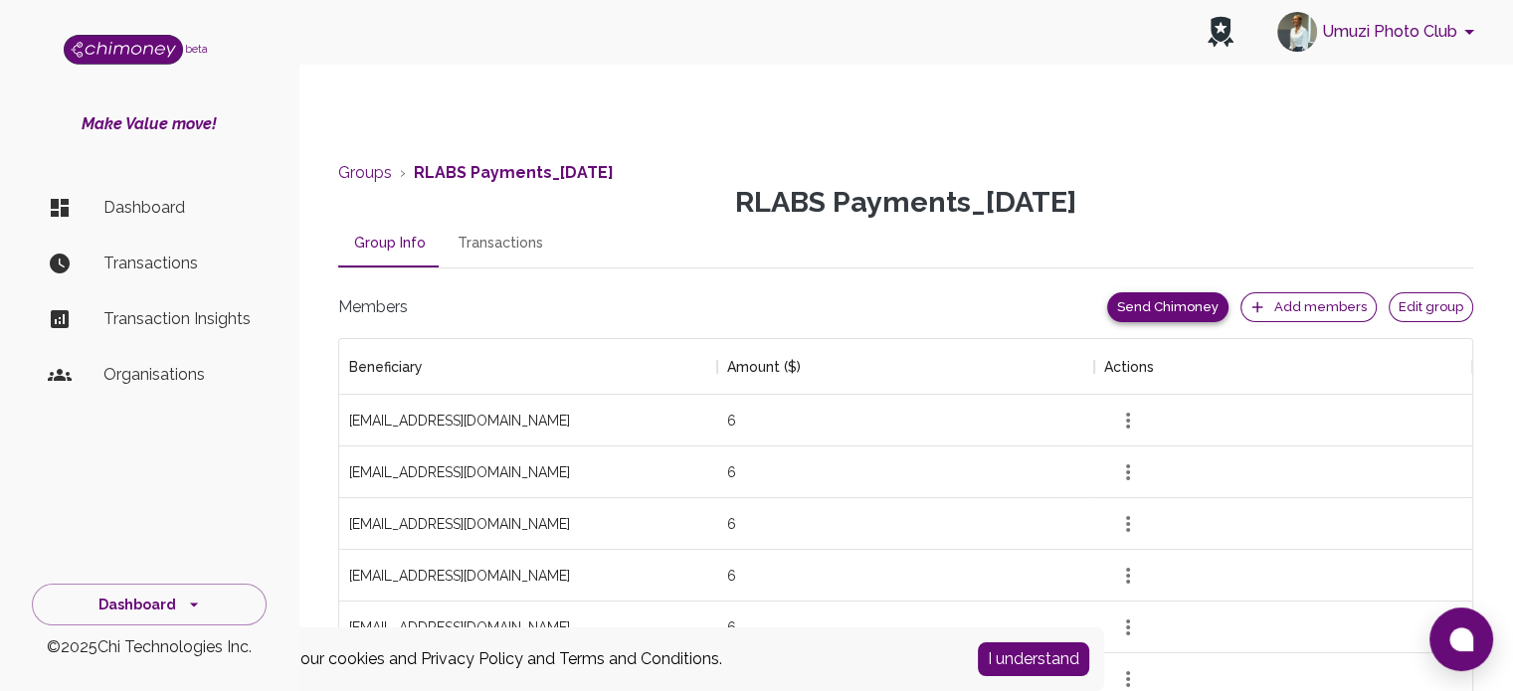
click at [1150, 313] on button "Send Chimoney" at bounding box center [1167, 307] width 121 height 31
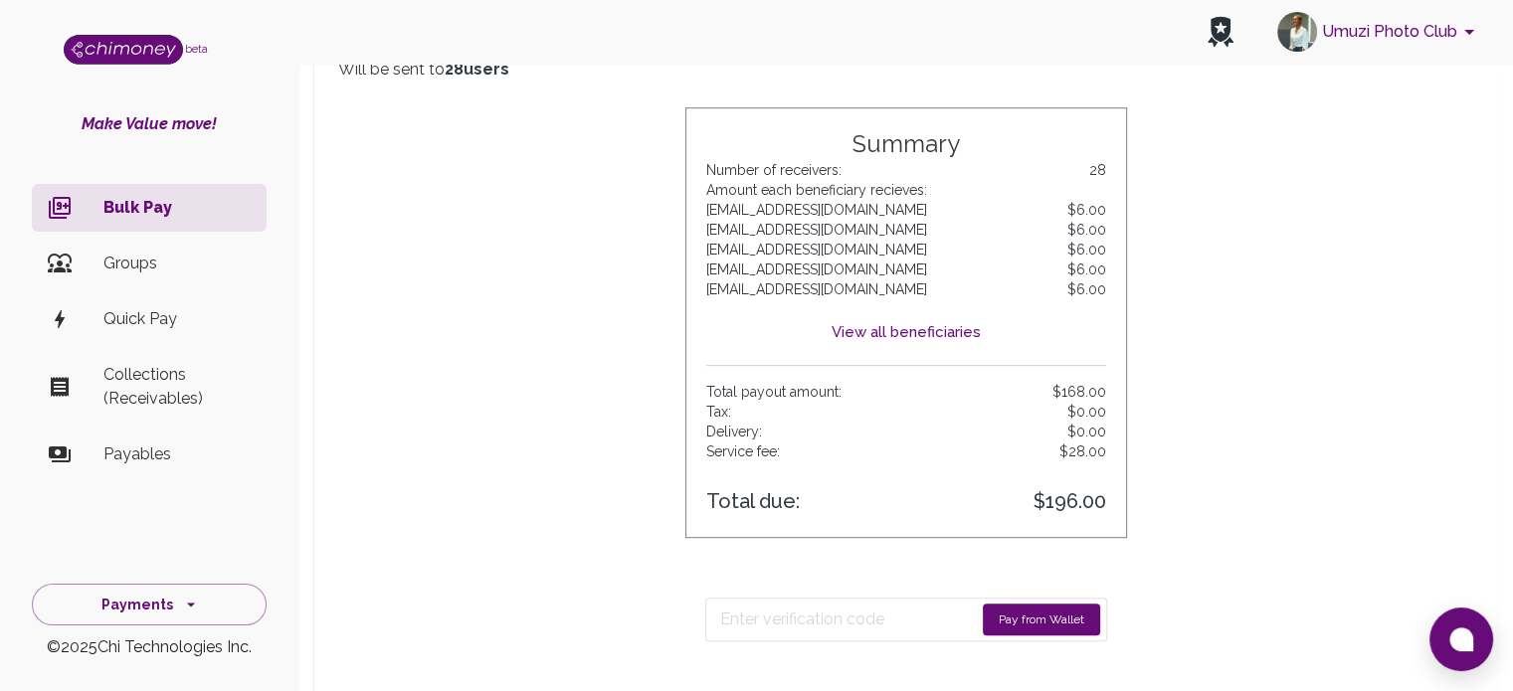
scroll to position [995, 0]
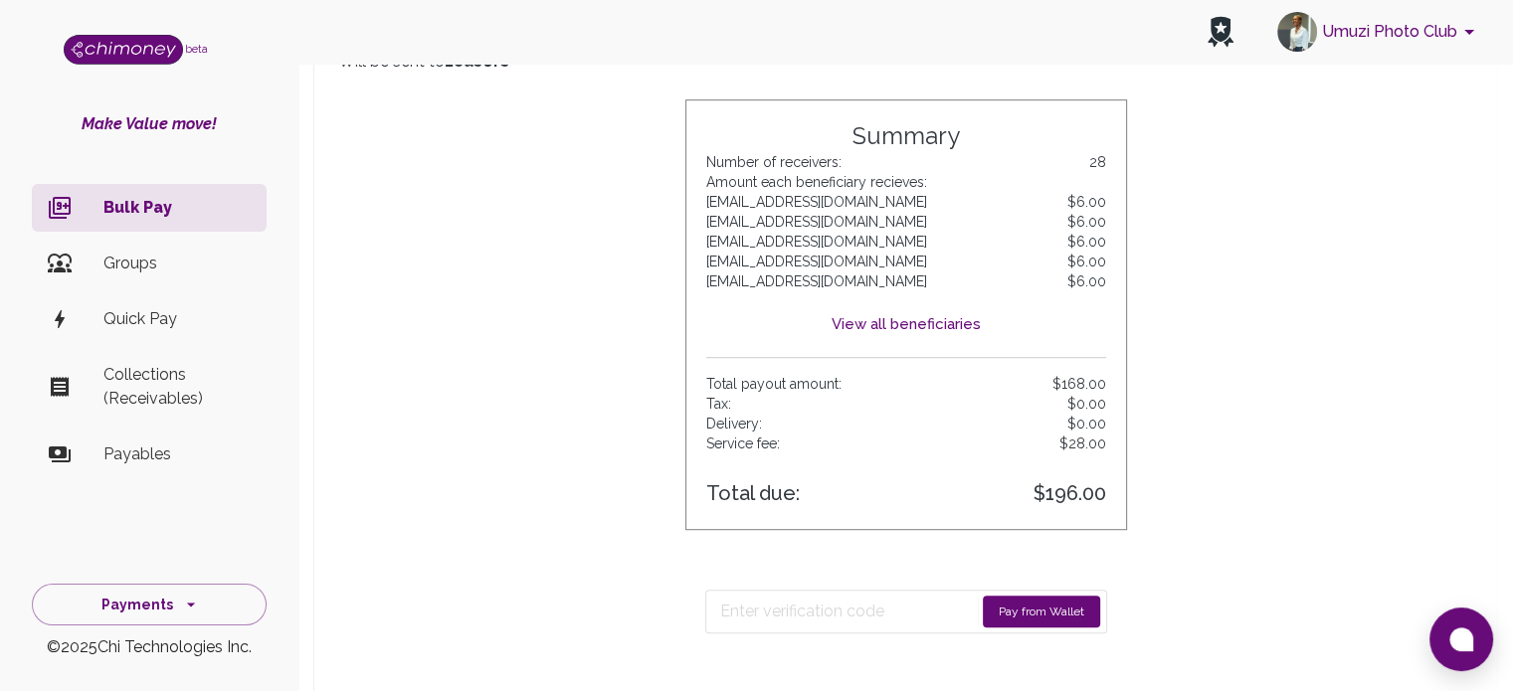
click at [1030, 608] on button "Pay from Wallet" at bounding box center [1041, 612] width 117 height 32
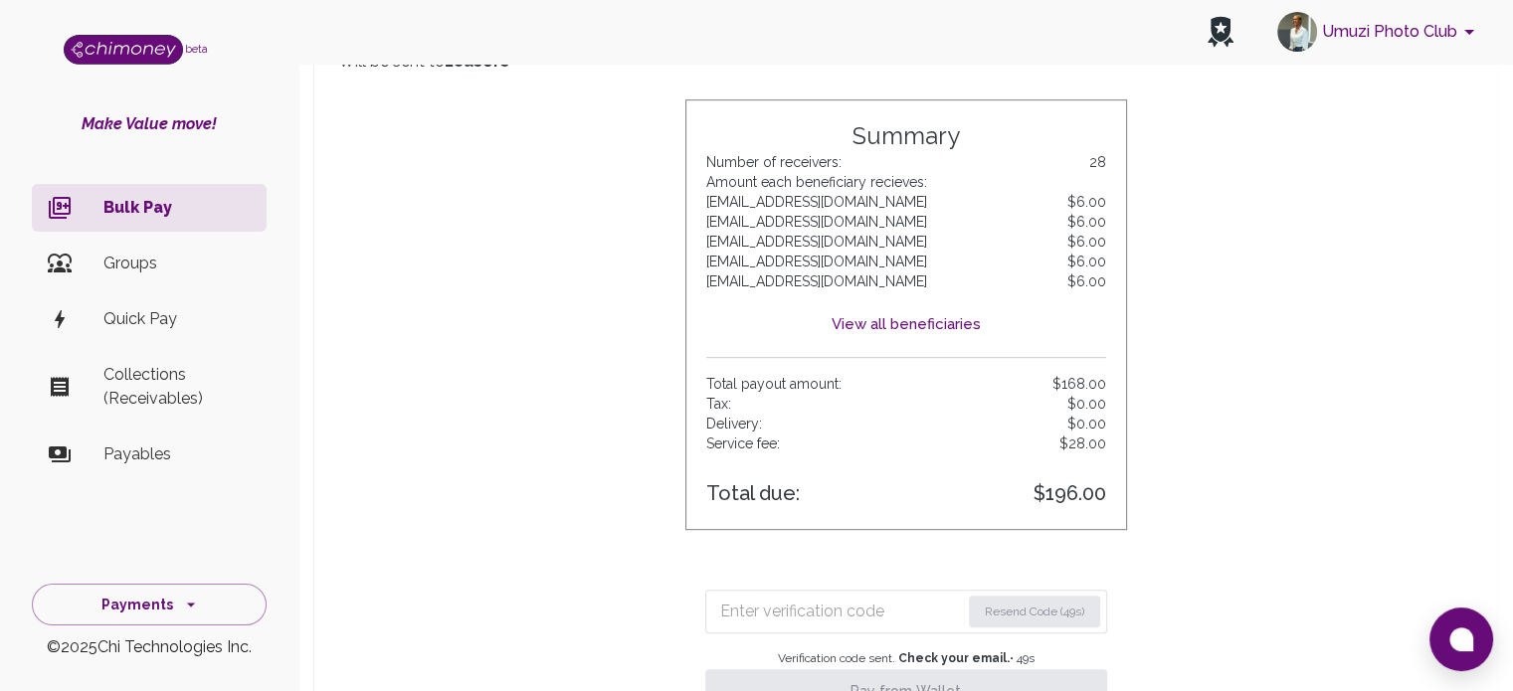
click at [775, 603] on input "Enter verification code" at bounding box center [840, 612] width 240 height 32
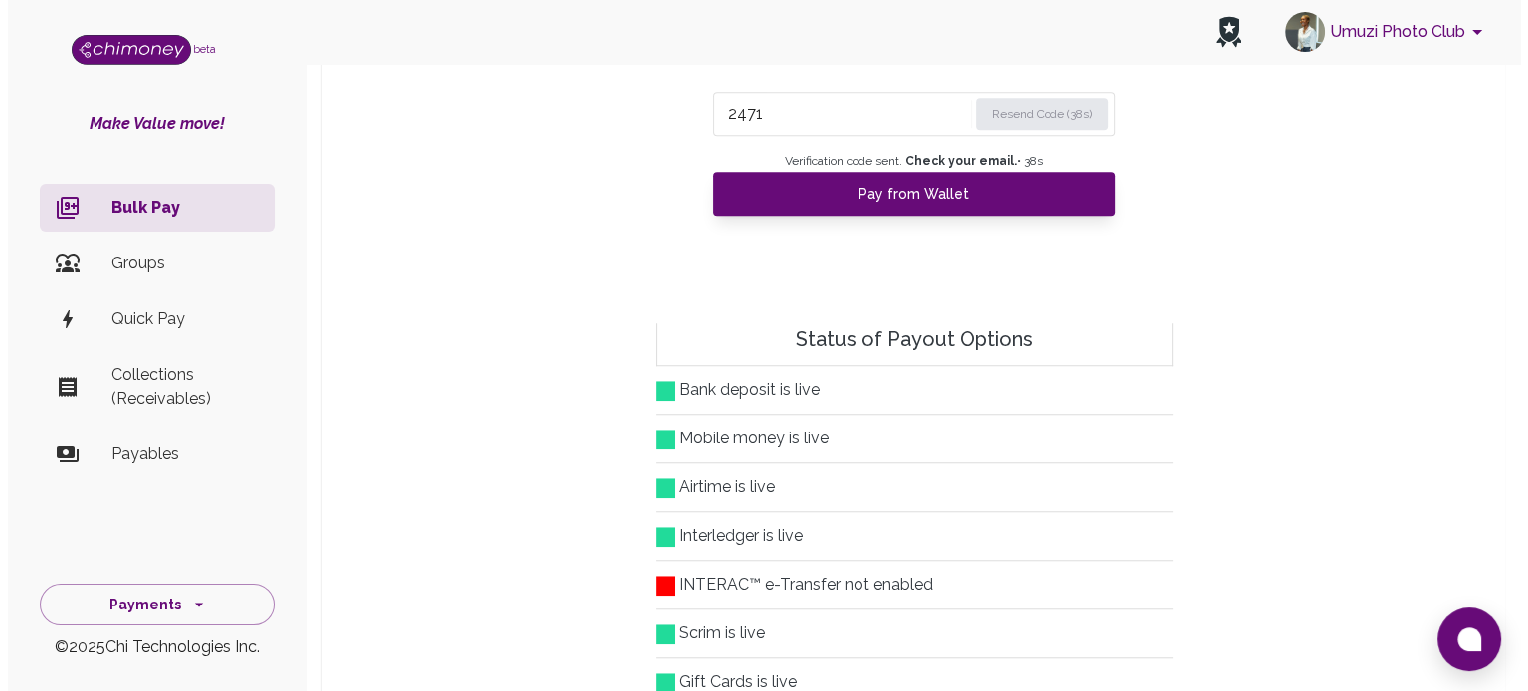
scroll to position [1293, 0]
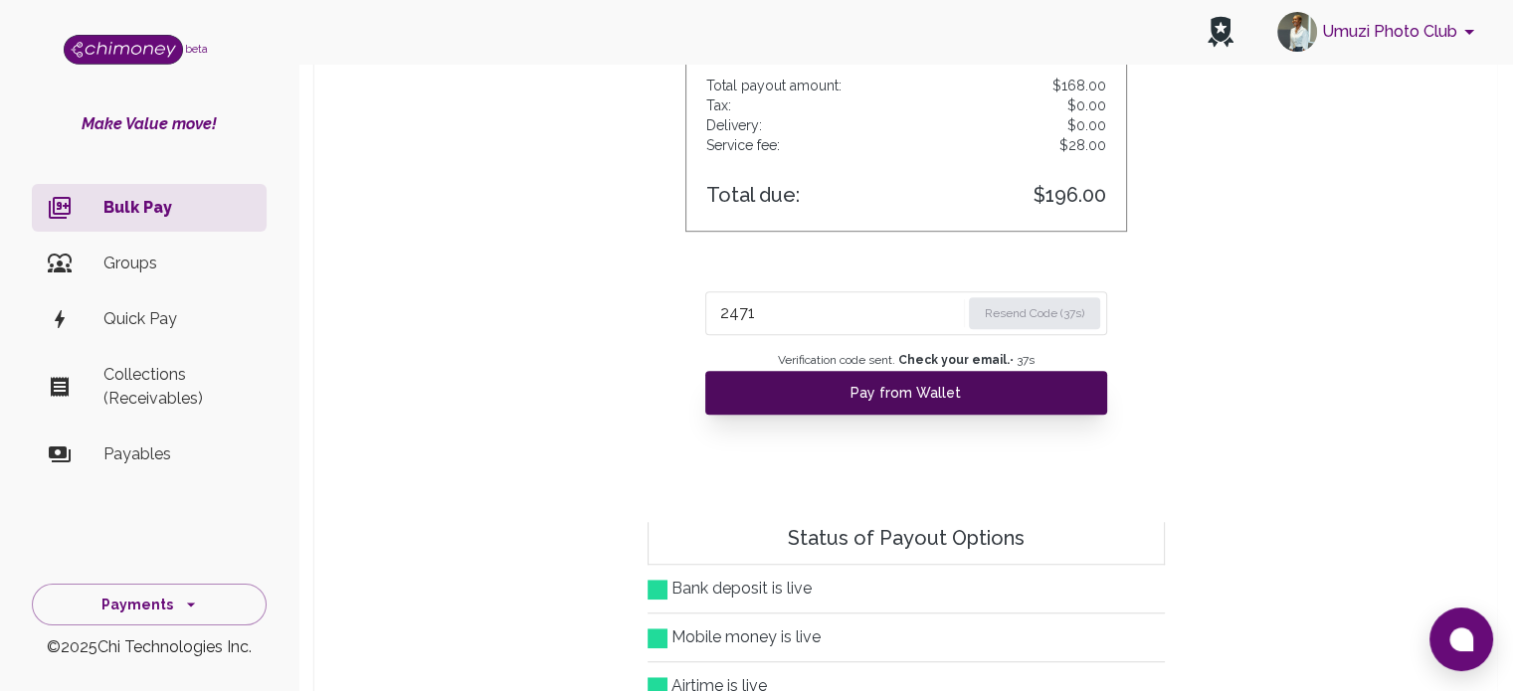
type input "2471"
click at [848, 401] on button "Pay from Wallet" at bounding box center [906, 393] width 402 height 44
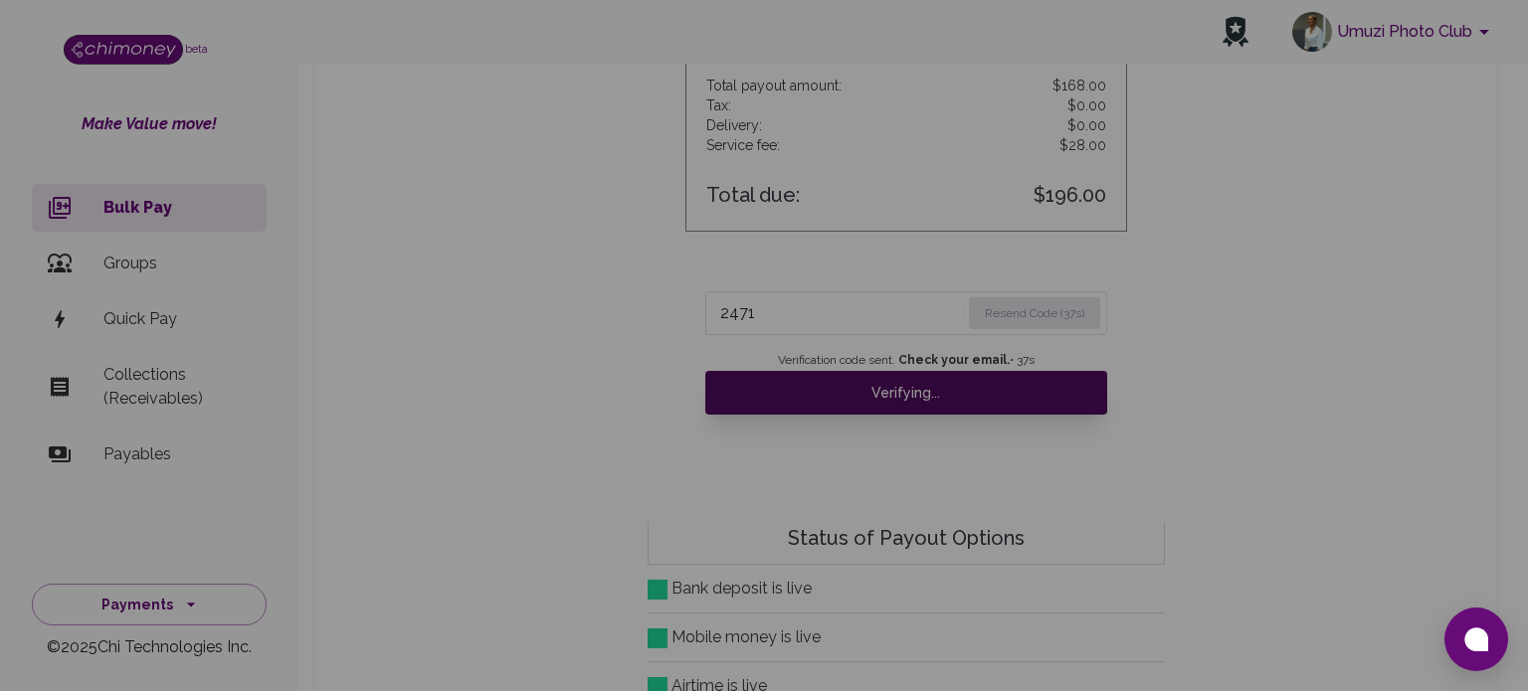
scroll to position [242, 1086]
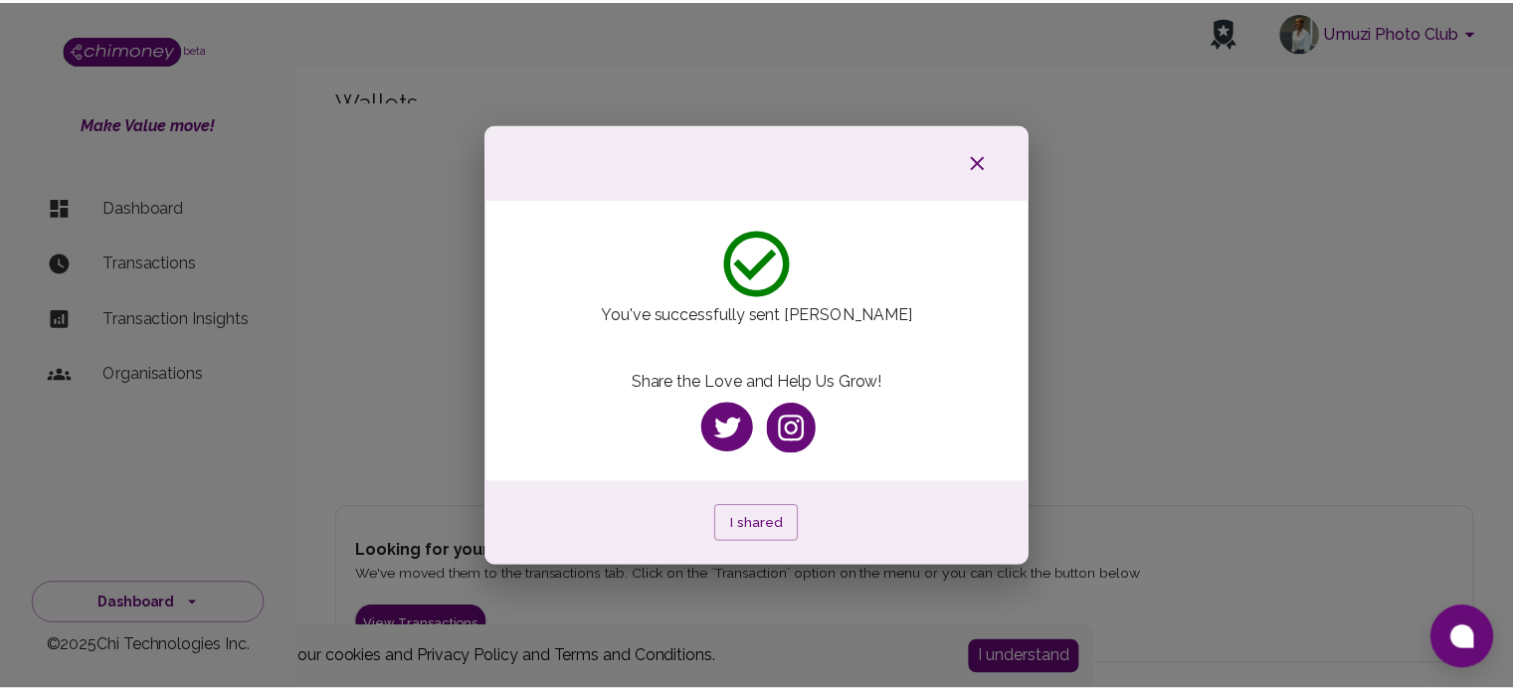
scroll to position [36, 0]
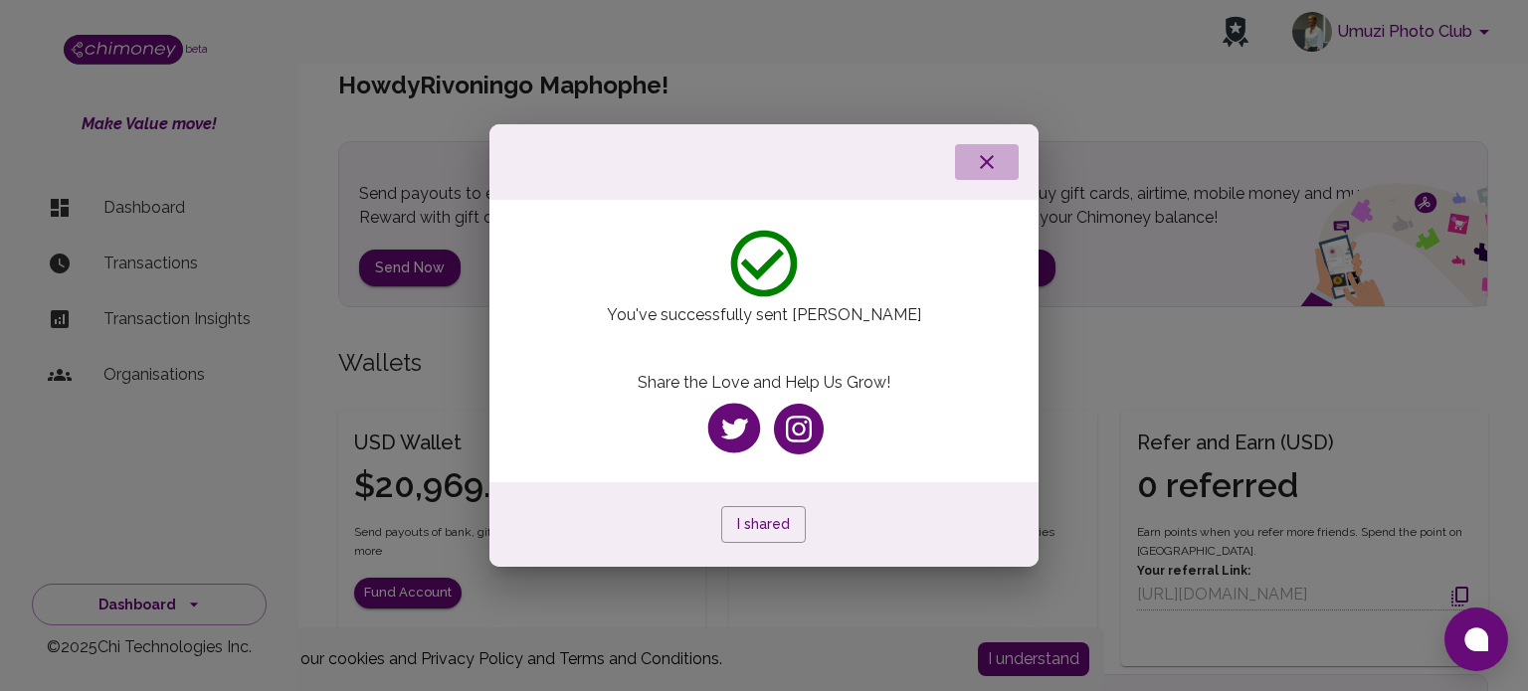
click at [997, 151] on icon "button" at bounding box center [987, 162] width 24 height 24
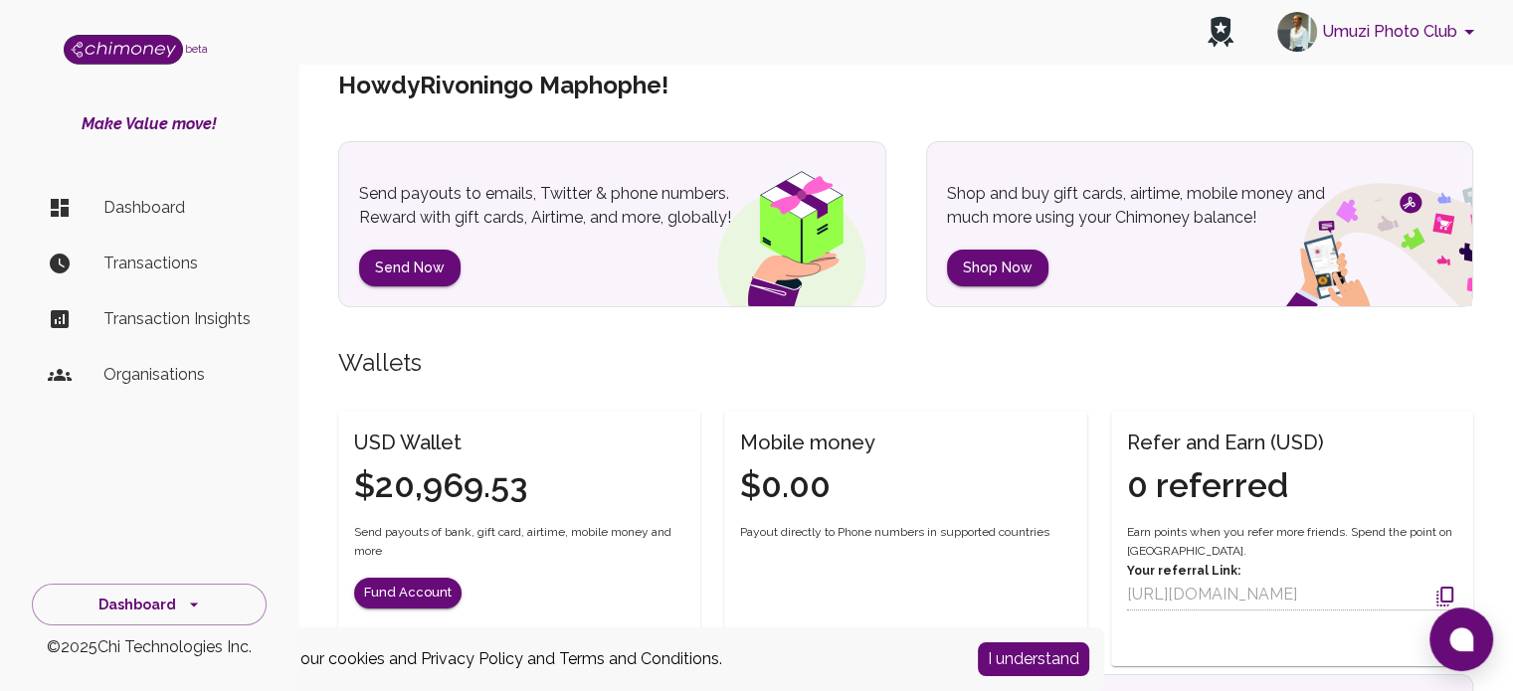
click at [189, 381] on p "Organisations" at bounding box center [176, 375] width 147 height 24
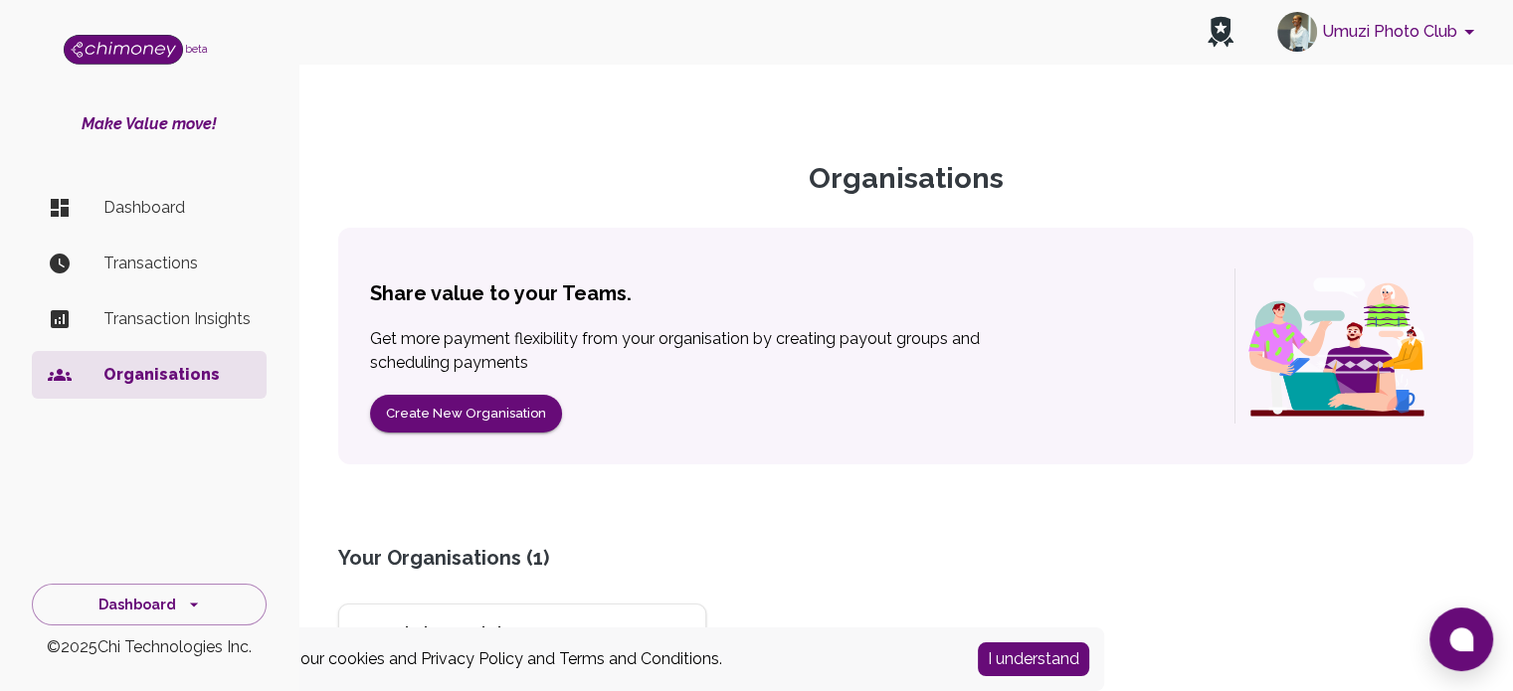
click at [197, 258] on p "Transactions" at bounding box center [176, 264] width 147 height 24
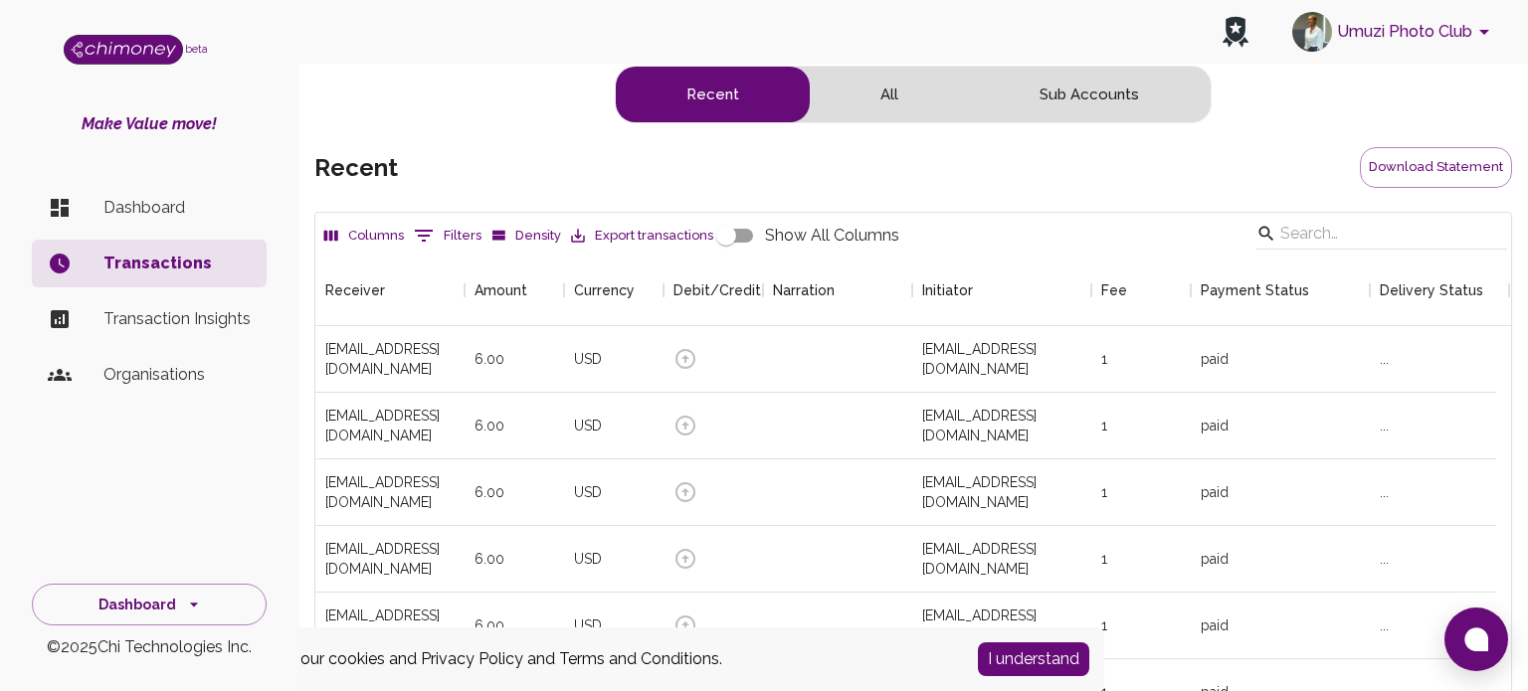
click at [184, 363] on p "Organisations" at bounding box center [176, 375] width 147 height 24
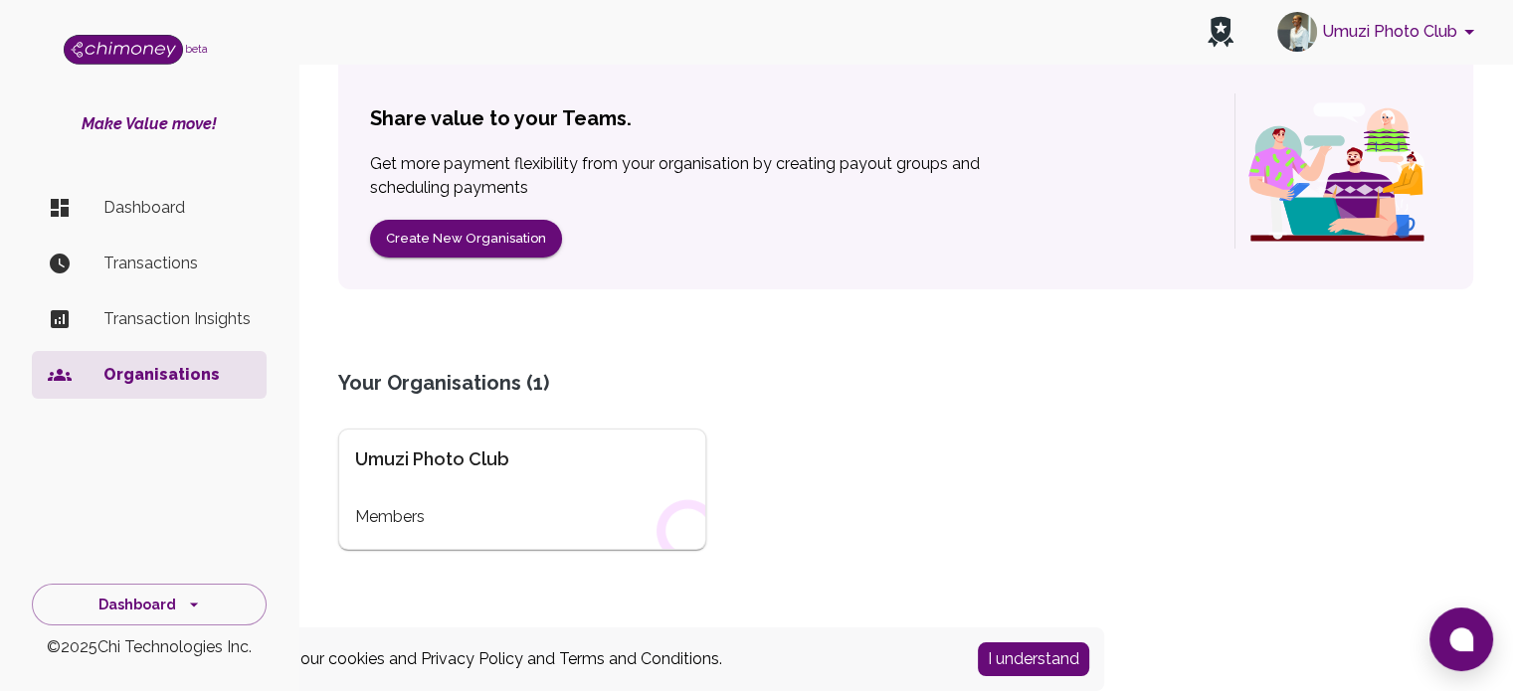
scroll to position [220, 0]
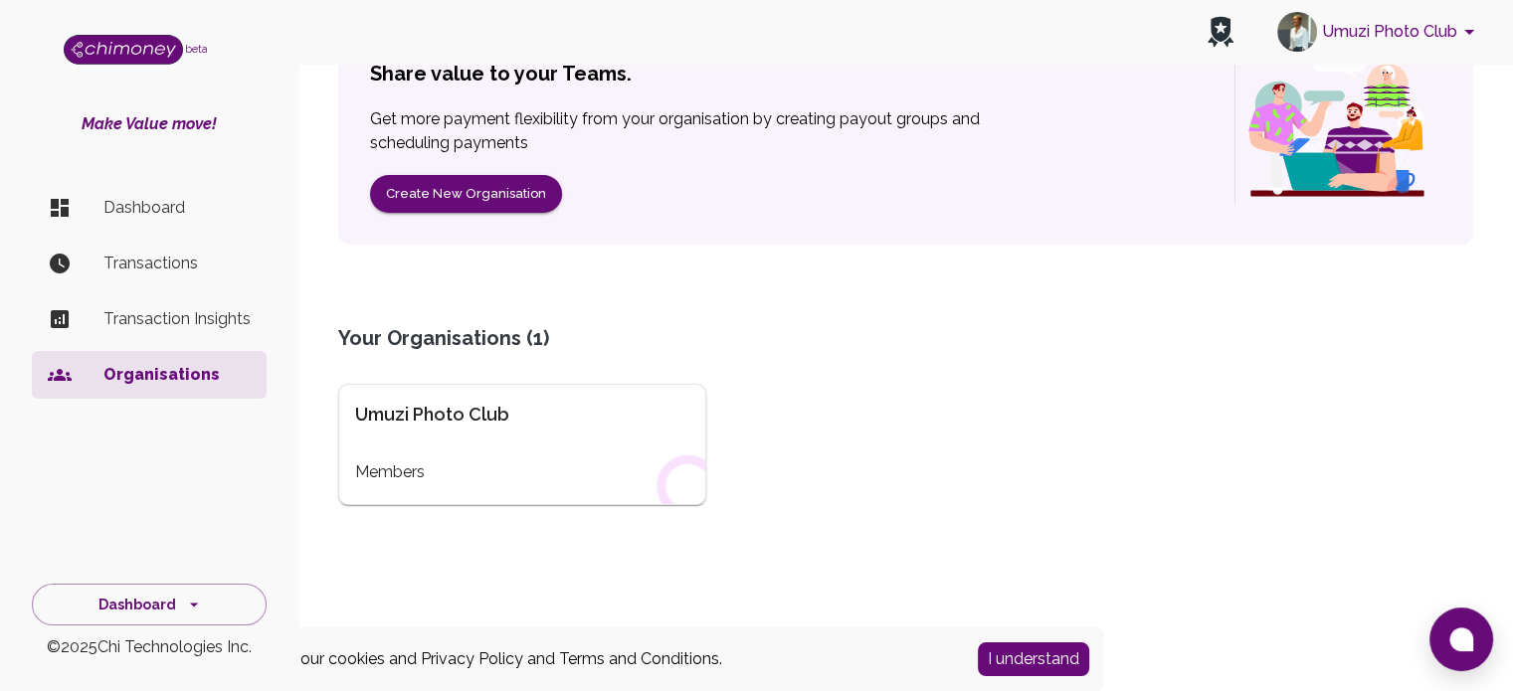
click at [513, 466] on div "Members" at bounding box center [522, 473] width 334 height 24
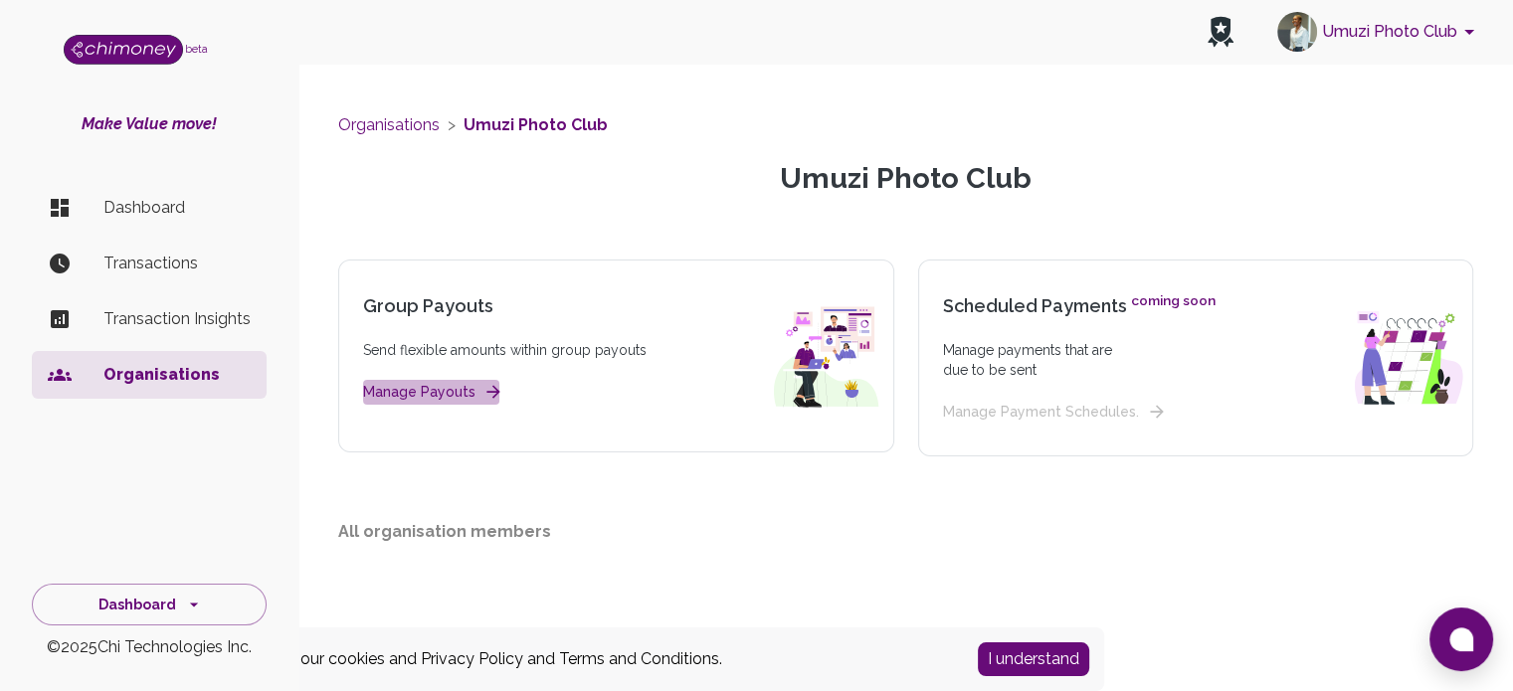
click at [492, 396] on icon "button" at bounding box center [494, 392] width 20 height 20
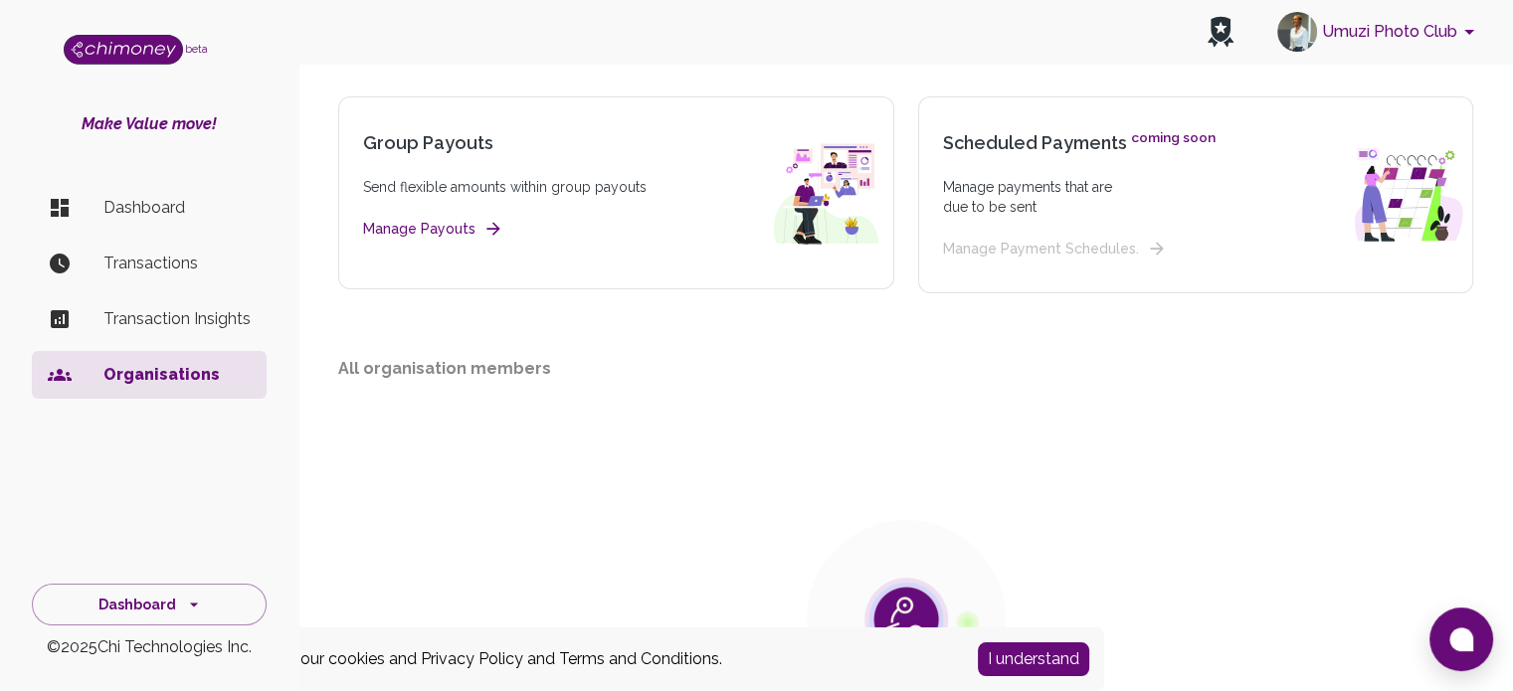
scroll to position [154, 0]
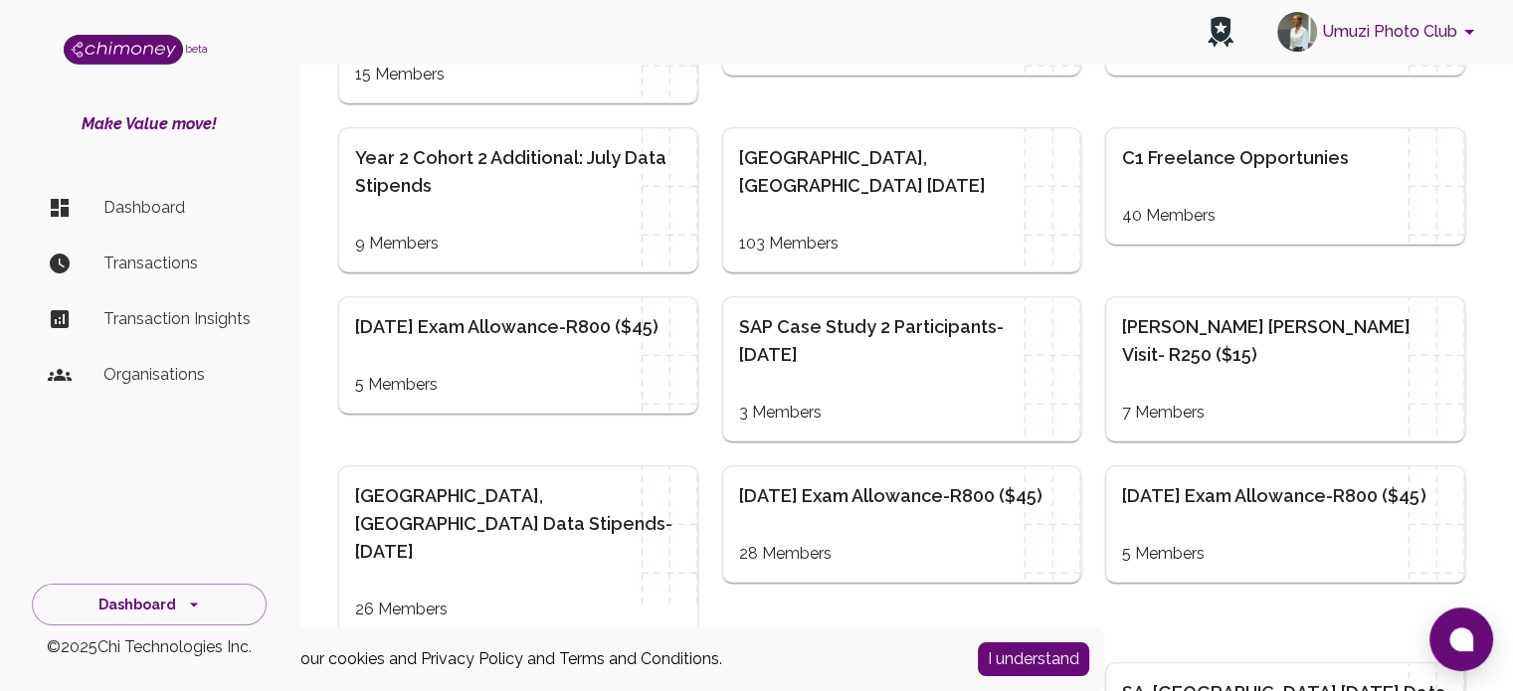
scroll to position [1683, 0]
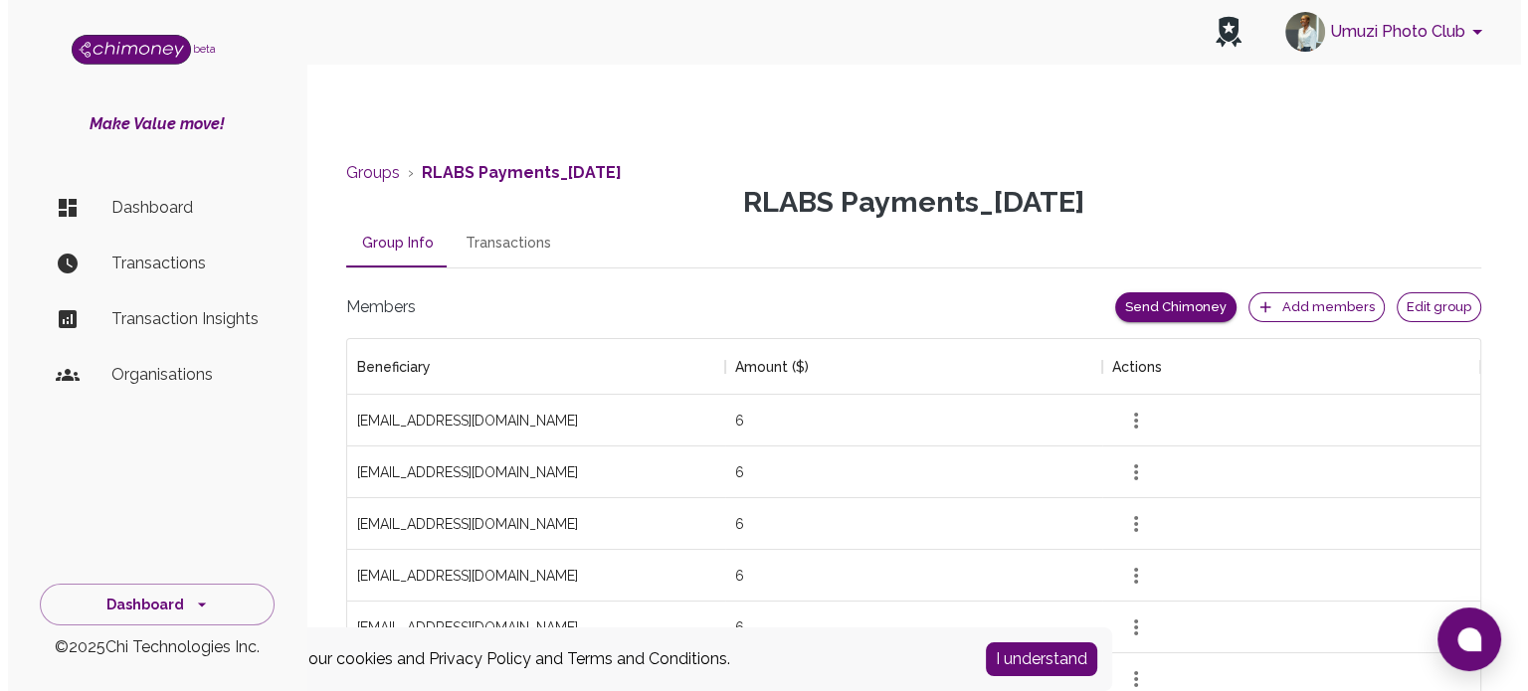
scroll to position [1488, 1118]
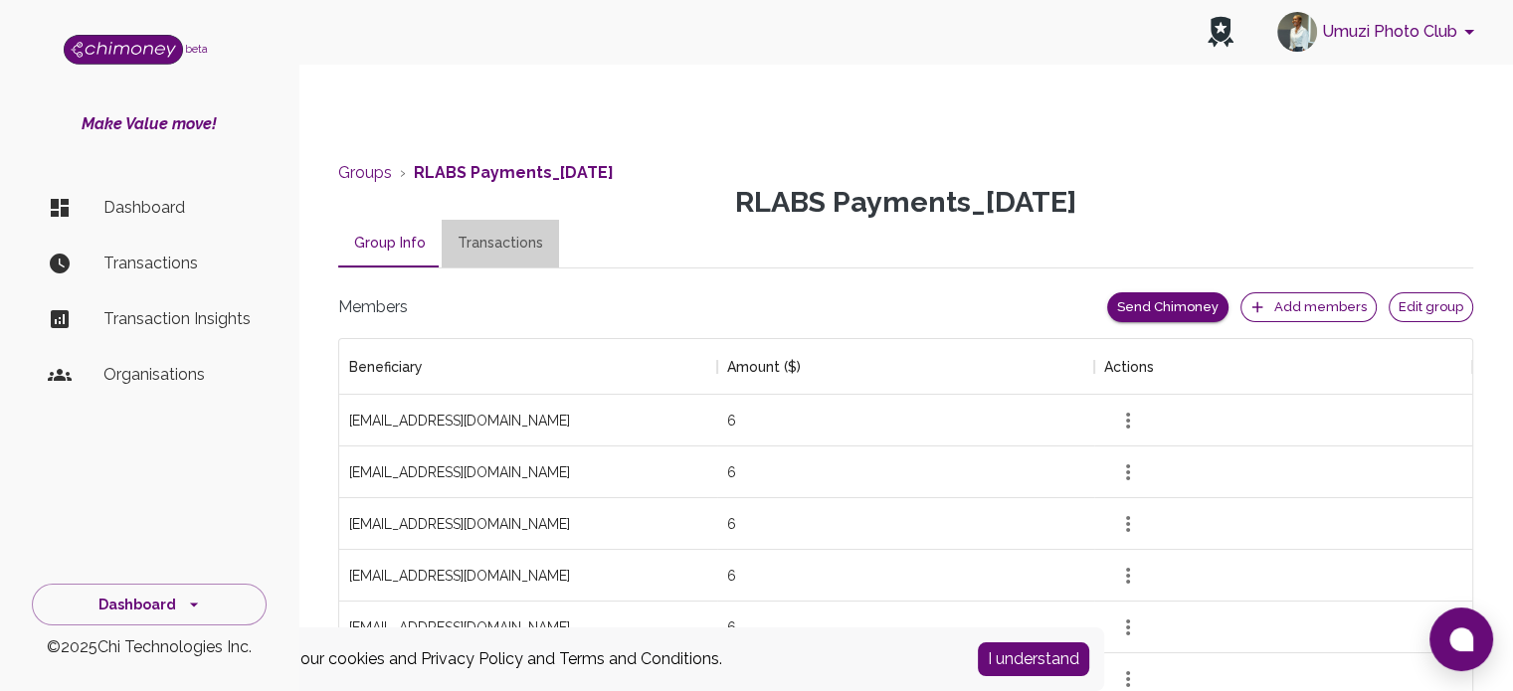
click at [521, 241] on button "Transactions" at bounding box center [500, 244] width 117 height 48
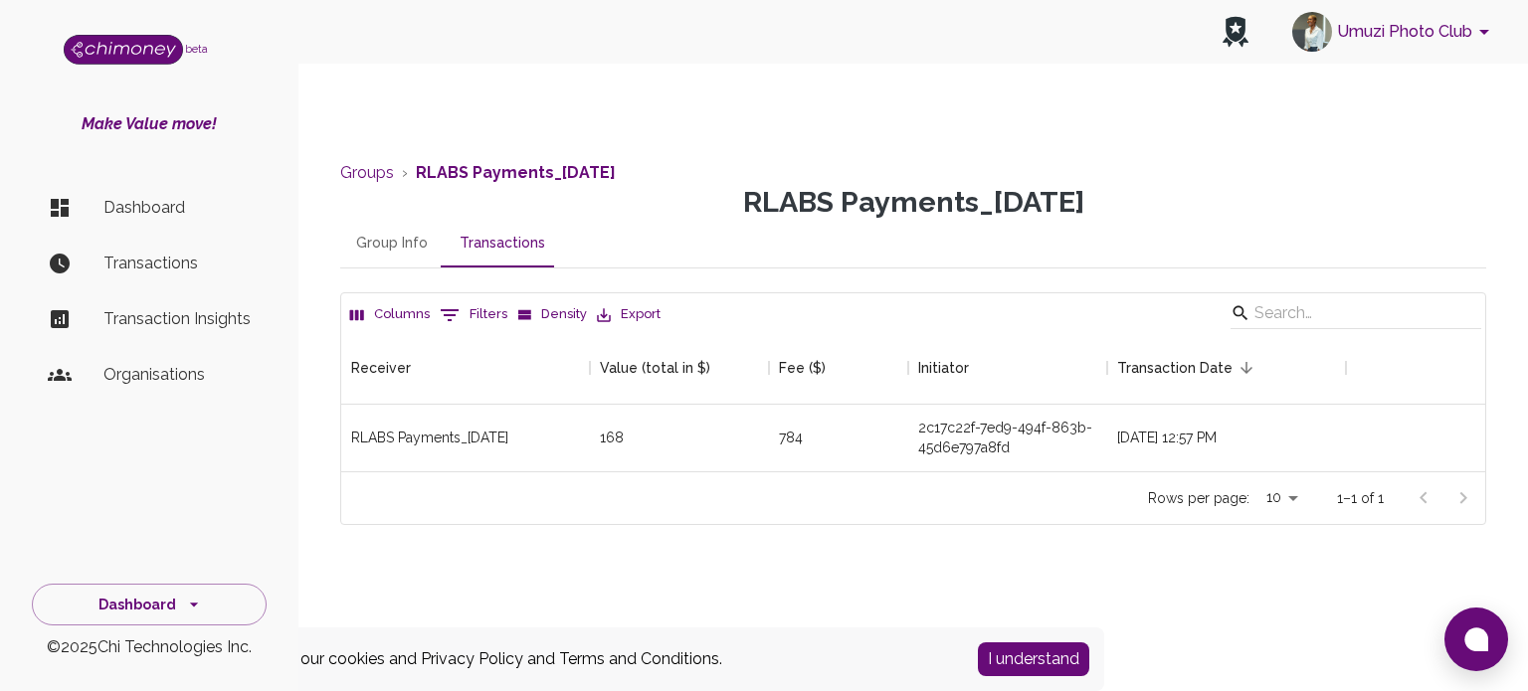
scroll to position [123, 1129]
click at [912, 414] on div "2c17c22f-7ed9-494f-863b-45d6e797a8fd" at bounding box center [1007, 438] width 199 height 67
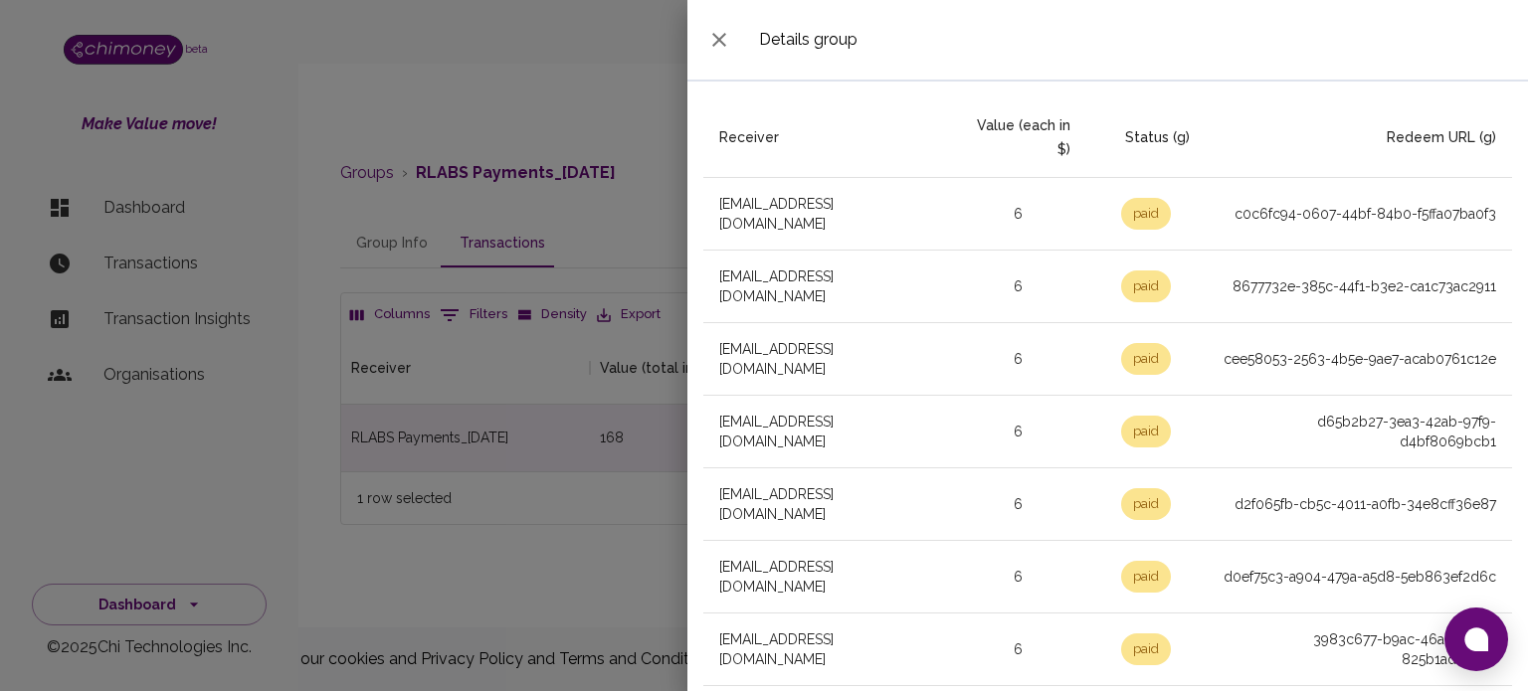
click at [721, 48] on icon "button" at bounding box center [719, 40] width 24 height 24
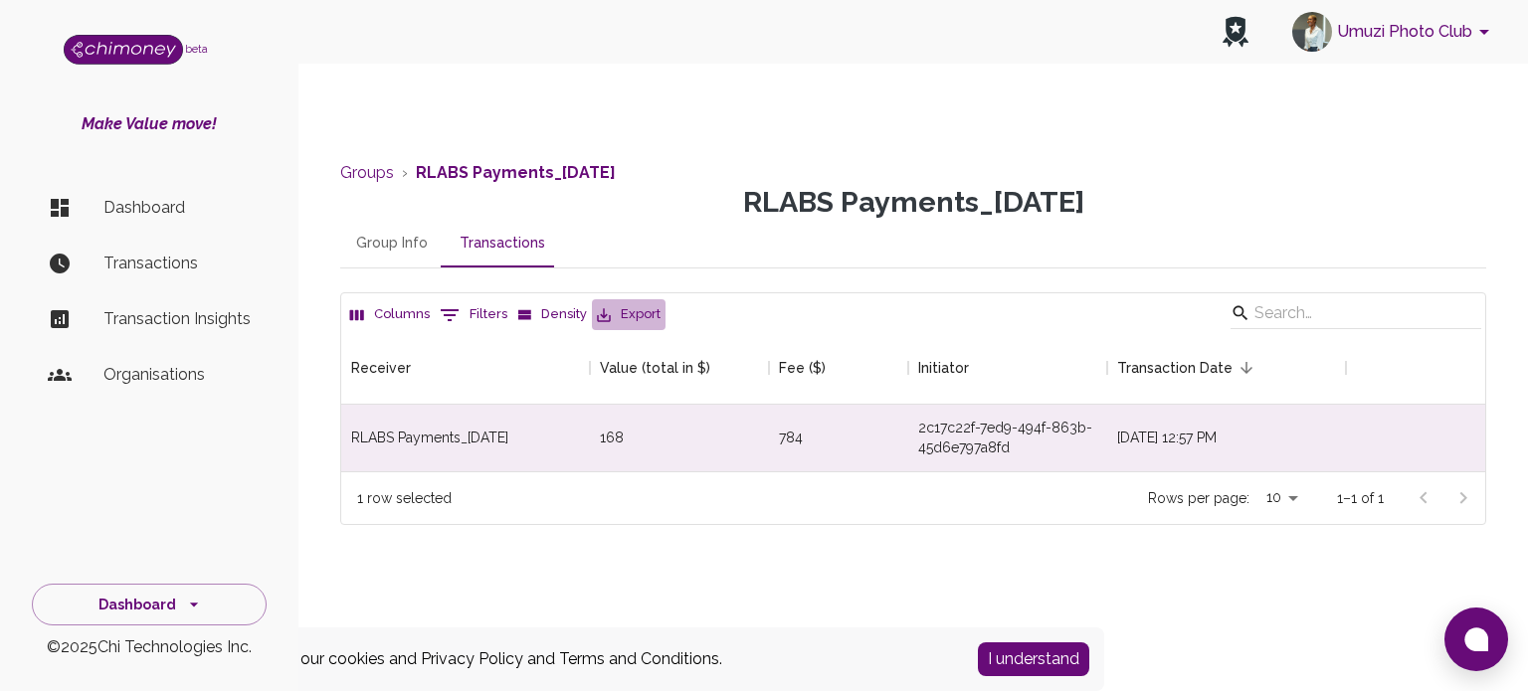
click at [637, 309] on button "Export" at bounding box center [629, 314] width 74 height 31
click at [633, 349] on li "Download as CSV" at bounding box center [671, 355] width 165 height 36
click at [482, 428] on div "RLABS Payments_[DATE]" at bounding box center [429, 438] width 157 height 20
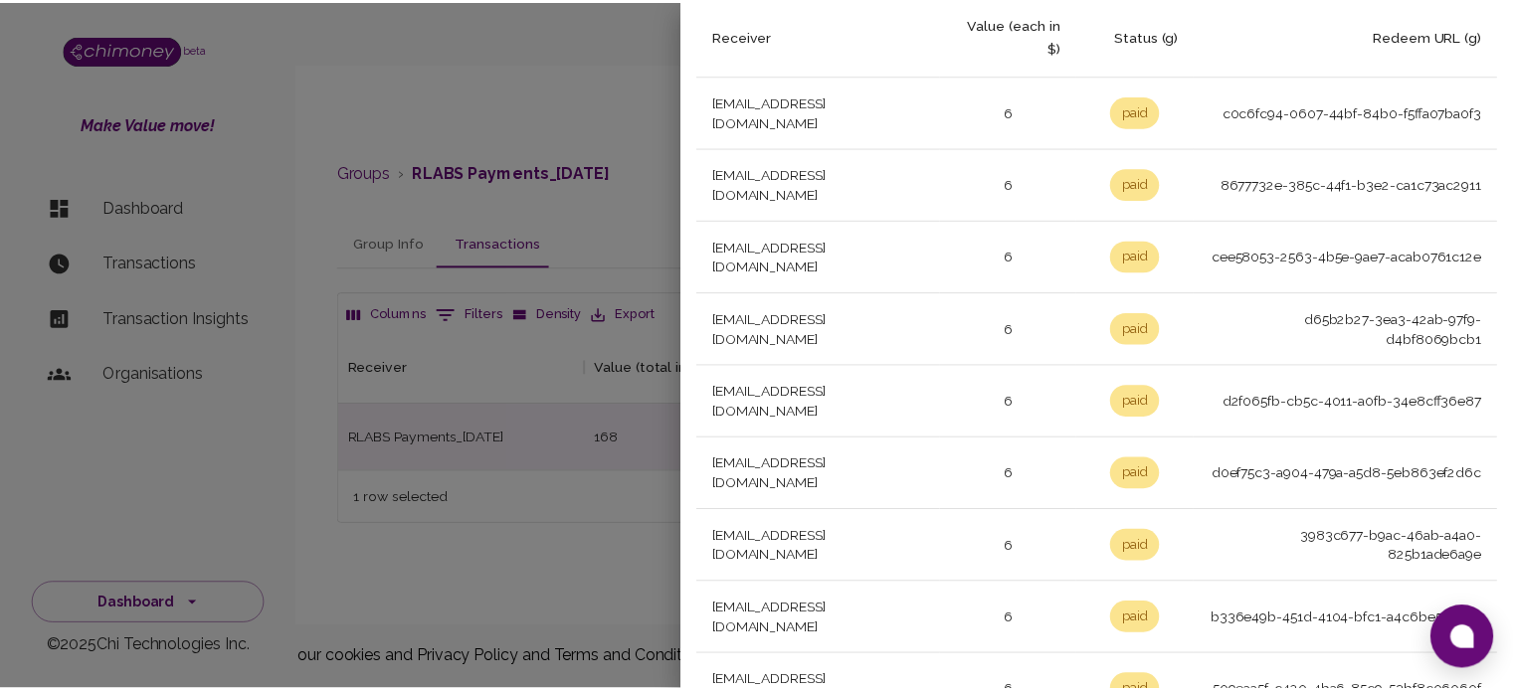
scroll to position [0, 0]
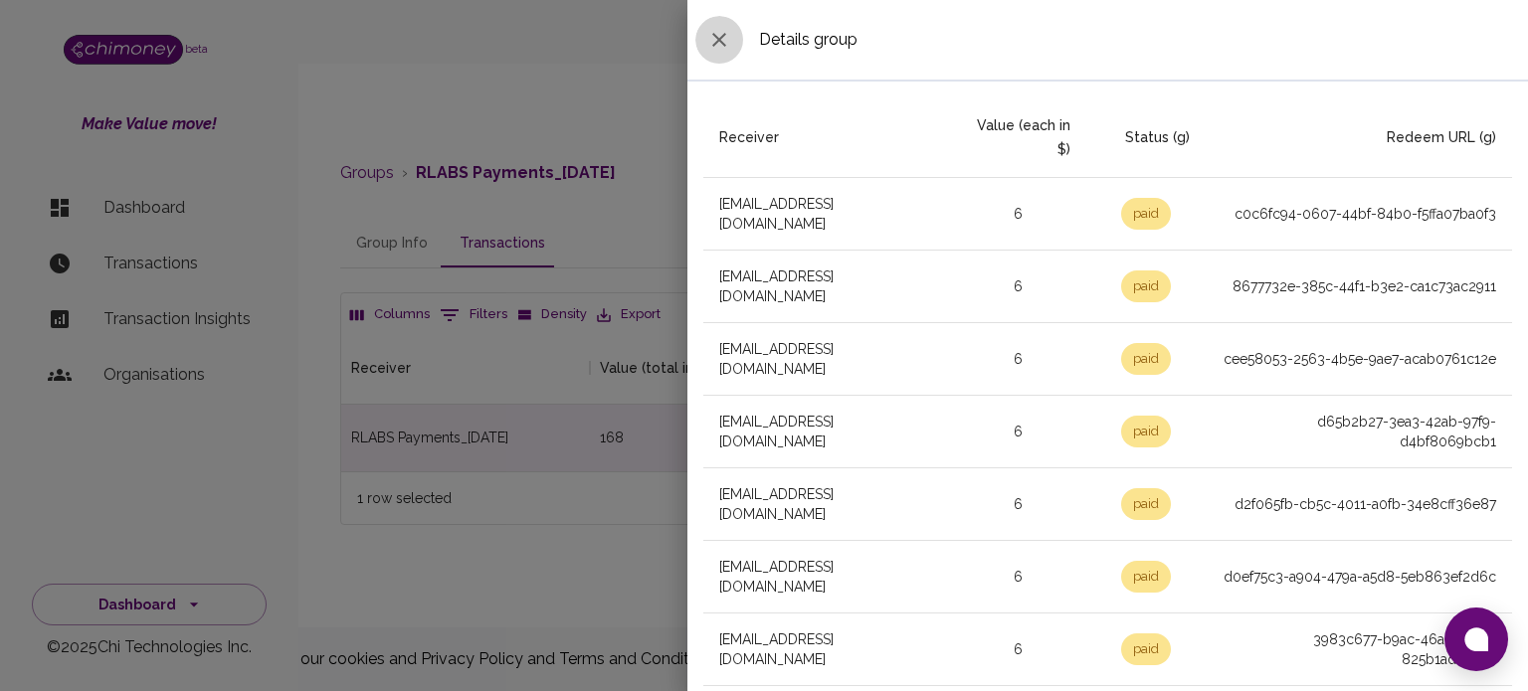
click at [724, 51] on icon "button" at bounding box center [719, 40] width 24 height 24
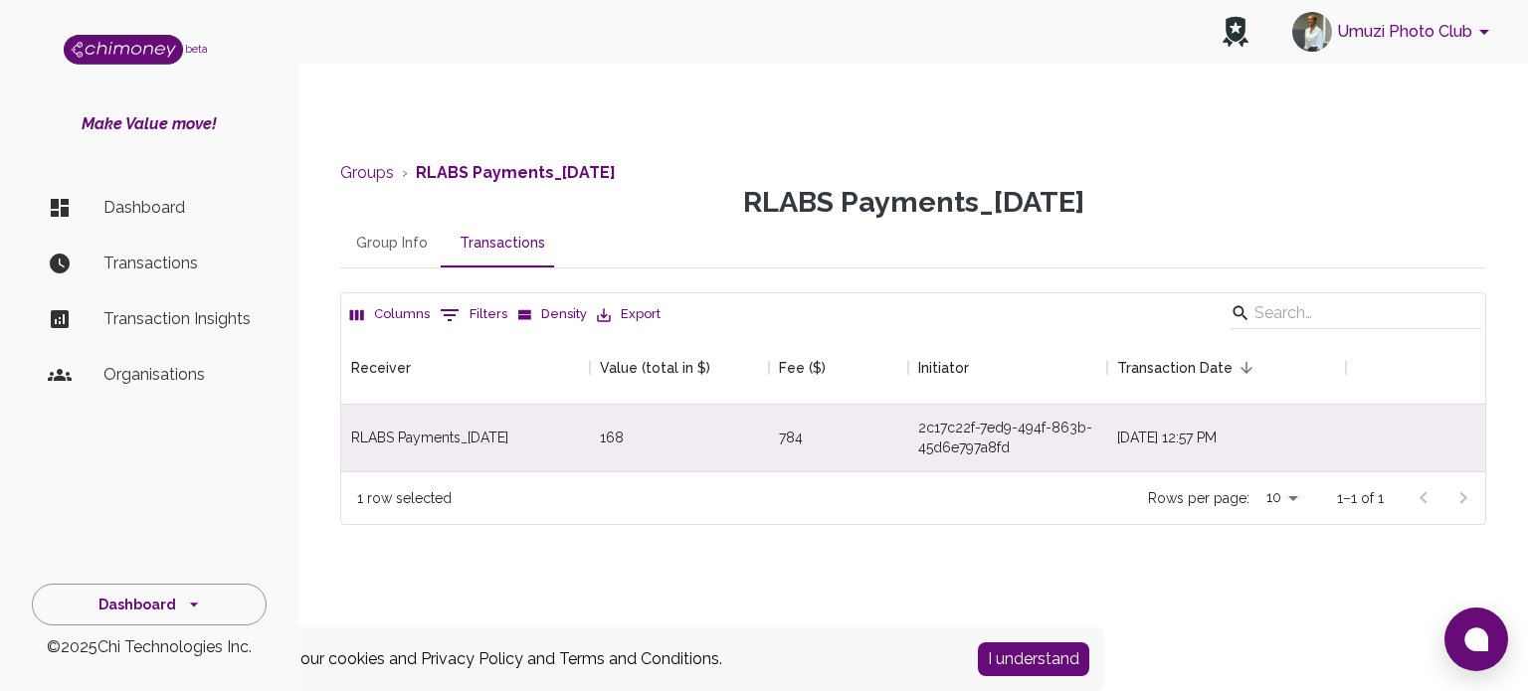
click at [1414, 44] on button "Umuzi Photo Club" at bounding box center [1394, 32] width 220 height 52
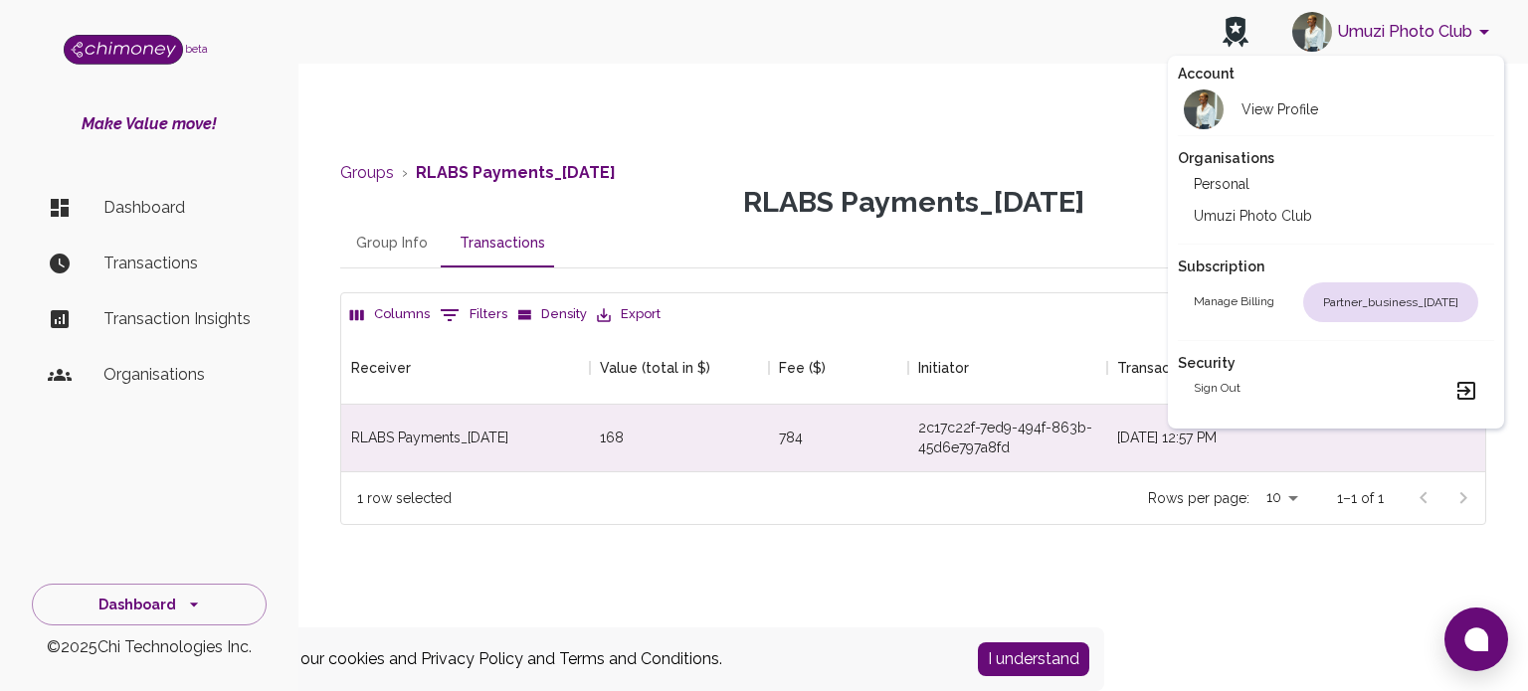
click at [1277, 389] on div "Sign out" at bounding box center [1337, 391] width 286 height 24
